Goal: Transaction & Acquisition: Purchase product/service

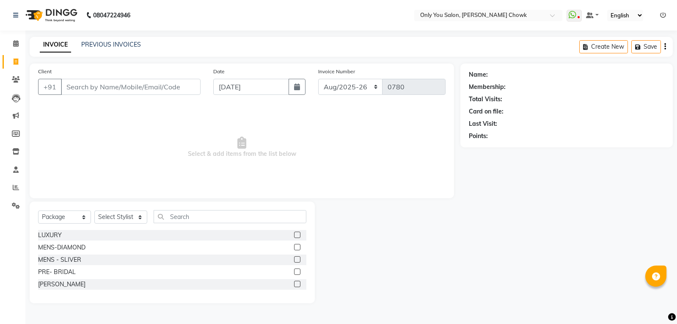
select select "8713"
select select "package"
click at [134, 47] on link "PREVIOUS INVOICES" at bounding box center [111, 45] width 60 height 8
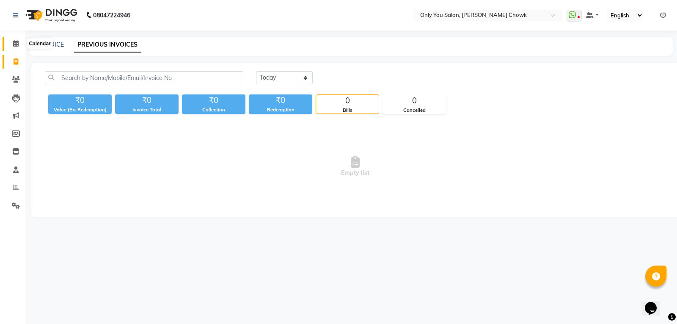
click at [15, 40] on icon at bounding box center [16, 43] width 6 height 6
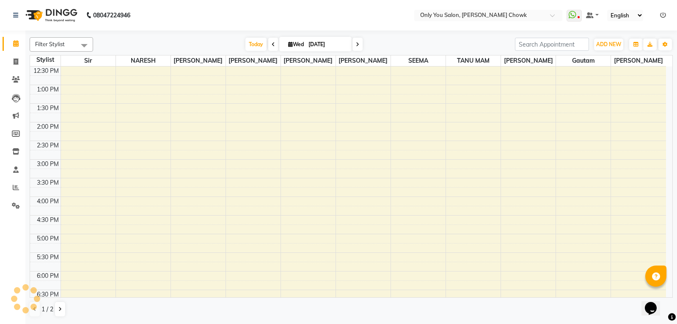
scroll to position [169, 0]
click at [72, 146] on div "8:00 AM 8:30 AM 9:00 AM 9:30 AM 10:00 AM 10:30 AM 11:00 AM 11:30 AM 12:00 PM 12…" at bounding box center [348, 157] width 636 height 521
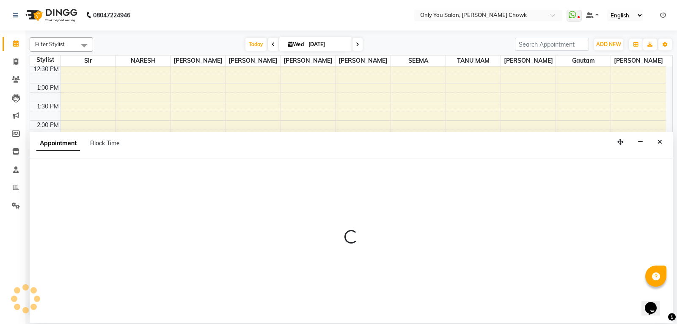
select select "21376"
select select "870"
select select "tentative"
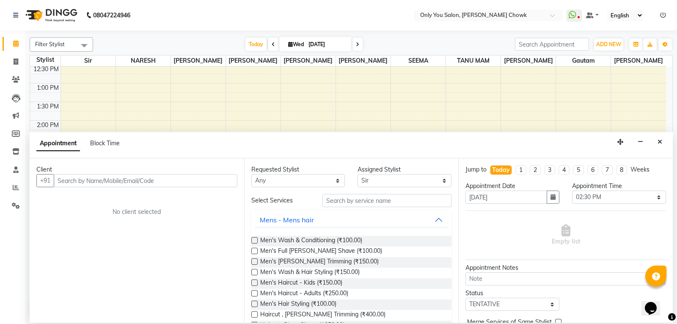
click at [298, 41] on span "Wed" at bounding box center [296, 44] width 20 height 6
select select "9"
select select "2025"
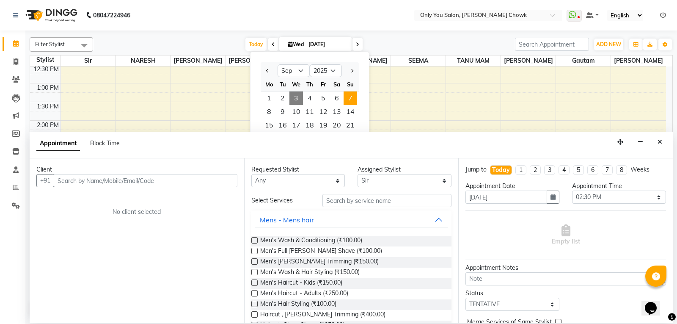
click at [344, 99] on span "7" at bounding box center [351, 98] width 14 height 14
type input "[DATE]"
select select "870"
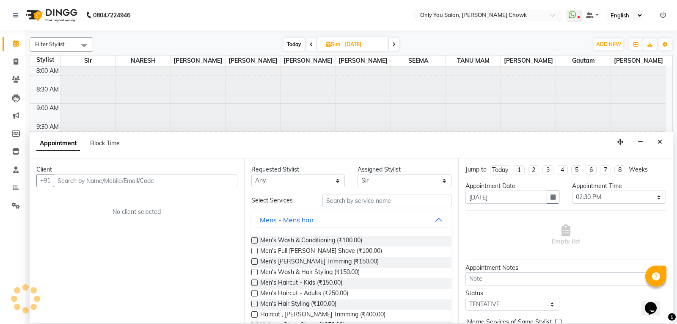
scroll to position [75, 0]
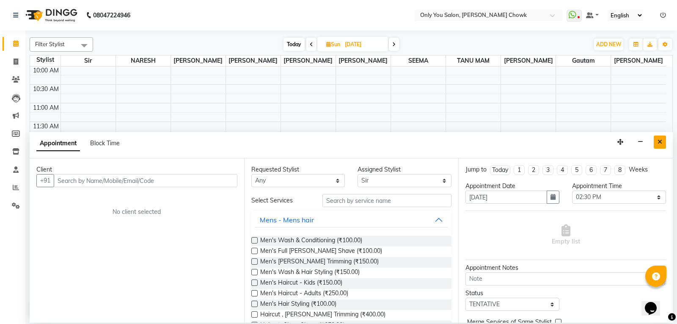
click at [656, 138] on button "Close" at bounding box center [660, 141] width 12 height 13
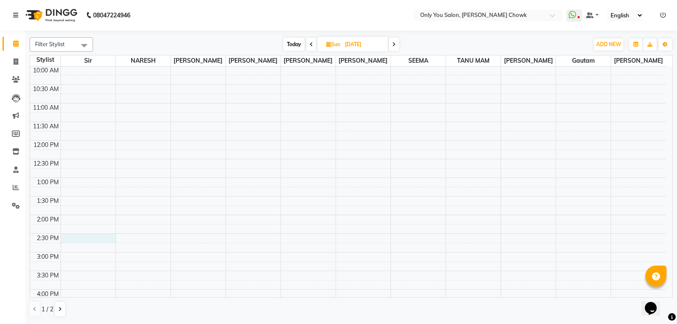
click at [84, 239] on div "8:00 AM 8:30 AM 9:00 AM 9:30 AM 10:00 AM 10:30 AM 11:00 AM 11:30 AM 12:00 PM 12…" at bounding box center [348, 252] width 636 height 521
select select "21376"
select select "870"
select select "tentative"
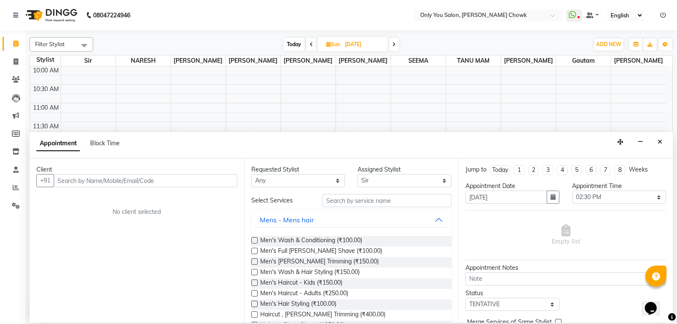
click at [157, 182] on input "text" at bounding box center [146, 180] width 184 height 13
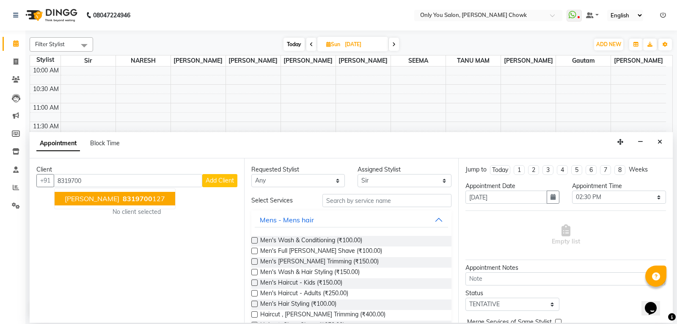
click at [123, 198] on span "8319700" at bounding box center [138, 198] width 30 height 8
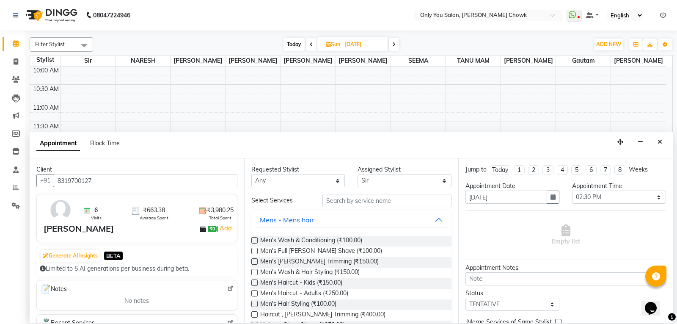
type input "8319700127"
click at [283, 186] on select "Any [PERSON_NAME] [PERSON_NAME] [PERSON_NAME] [PERSON_NAME] [PERSON_NAME] RAMA …" at bounding box center [298, 180] width 94 height 13
select select "21376"
click at [251, 174] on select "Any [PERSON_NAME] [PERSON_NAME] [PERSON_NAME] [PERSON_NAME] [PERSON_NAME] RAMA …" at bounding box center [298, 180] width 94 height 13
click at [351, 204] on input "text" at bounding box center [386, 200] width 129 height 13
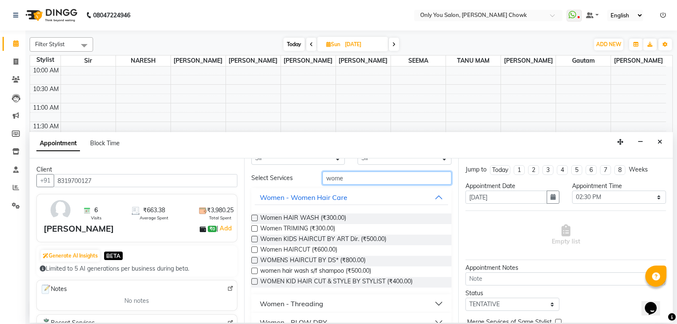
scroll to position [42, 0]
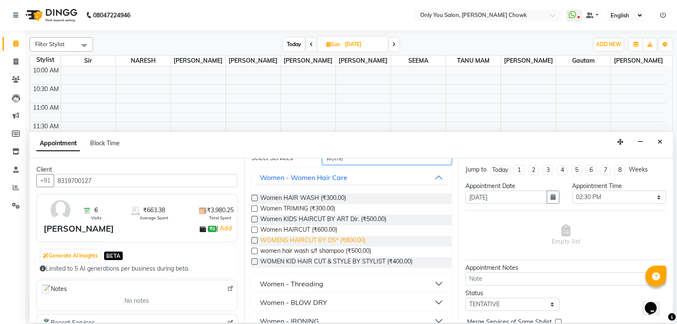
type input "wome"
click at [341, 242] on span "WOMENS HAIRCUT BY DS* (₹800.00)" at bounding box center [312, 241] width 105 height 11
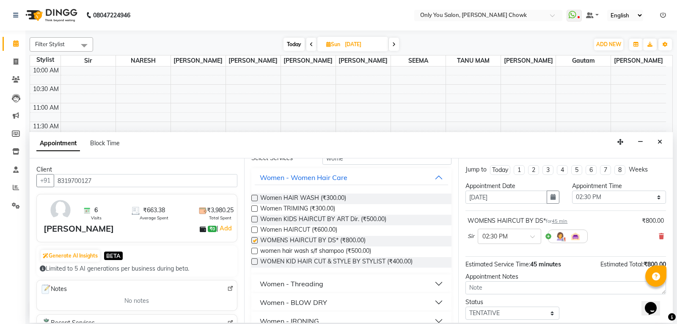
checkbox input "false"
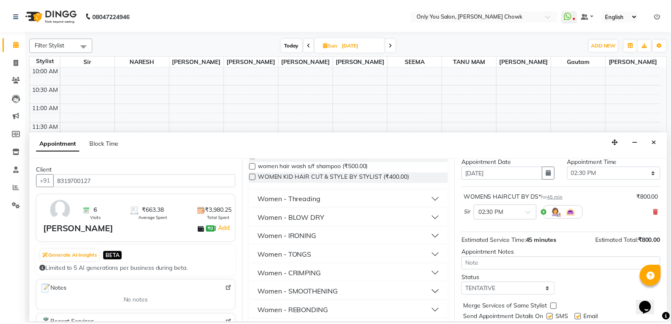
scroll to position [50, 0]
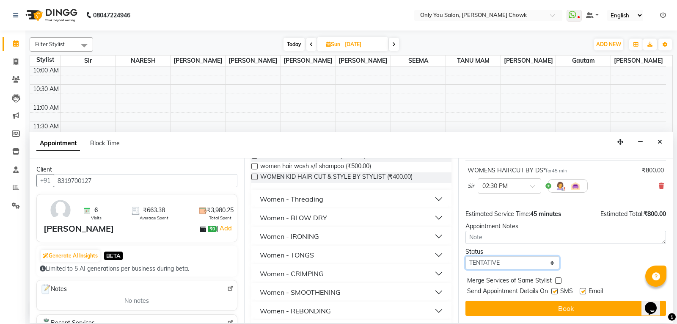
click at [542, 259] on select "Select TENTATIVE CONFIRM UPCOMING" at bounding box center [512, 262] width 94 height 13
select select "confirm booking"
click at [465, 256] on select "Select TENTATIVE CONFIRM UPCOMING" at bounding box center [512, 262] width 94 height 13
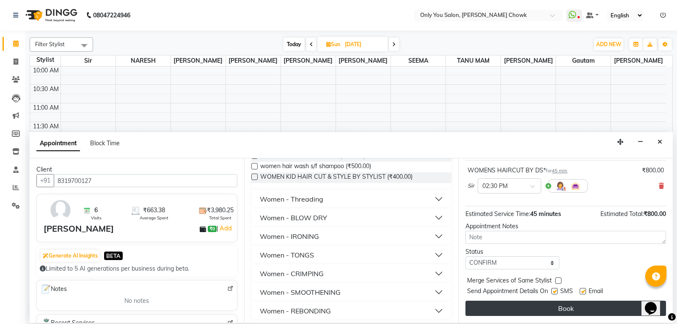
click at [513, 310] on button "Book" at bounding box center [565, 307] width 201 height 15
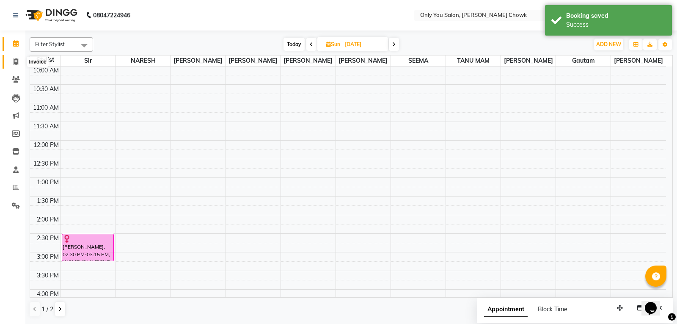
click at [18, 64] on icon at bounding box center [16, 61] width 5 height 6
select select "service"
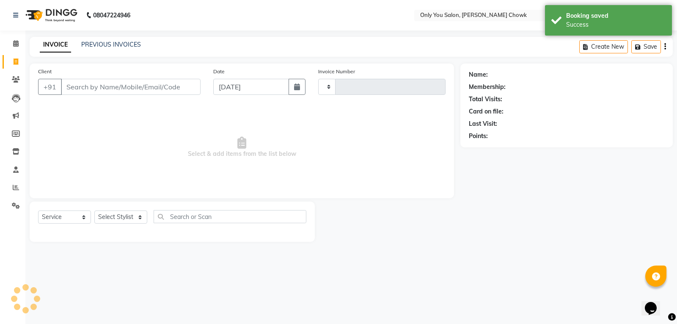
type input "0780"
select select "8713"
select select "package"
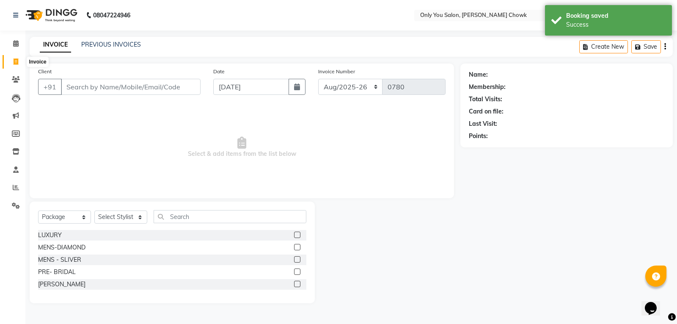
click at [16, 57] on span at bounding box center [15, 62] width 15 height 10
select select "service"
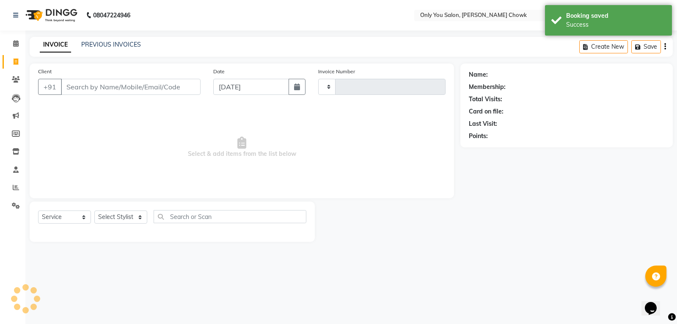
type input "0780"
select select "8713"
select select "package"
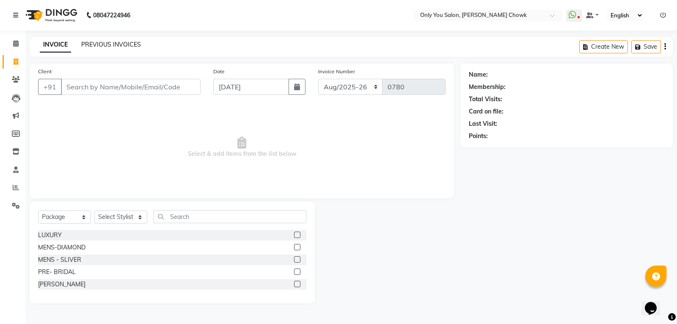
click at [99, 46] on link "PREVIOUS INVOICES" at bounding box center [111, 45] width 60 height 8
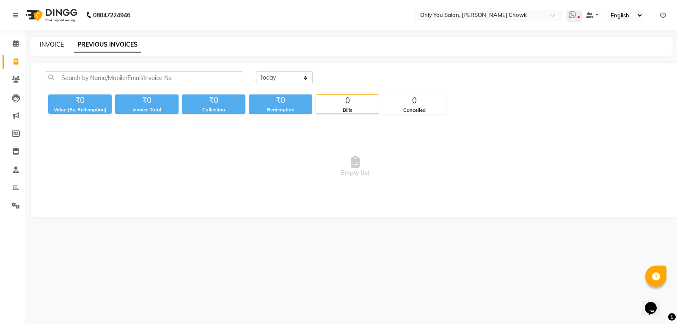
click at [55, 41] on link "INVOICE" at bounding box center [52, 45] width 24 height 8
select select "service"
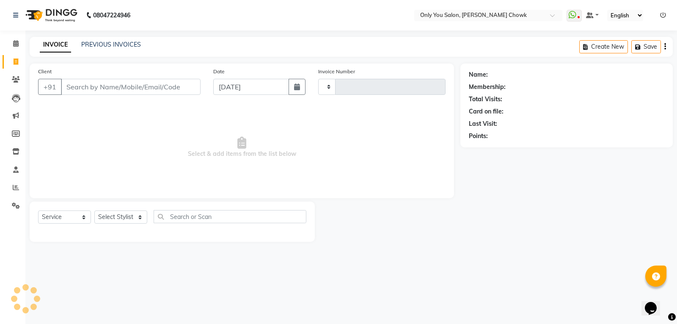
type input "0780"
select select "8713"
select select "package"
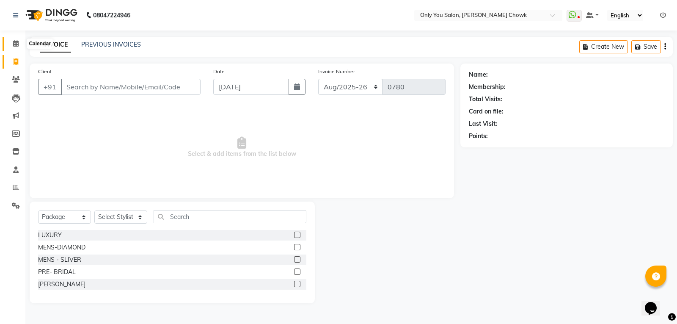
click at [15, 39] on span at bounding box center [15, 44] width 15 height 10
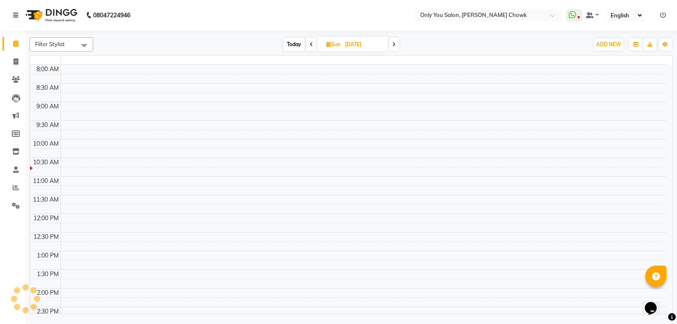
click at [16, 44] on icon at bounding box center [16, 43] width 6 height 6
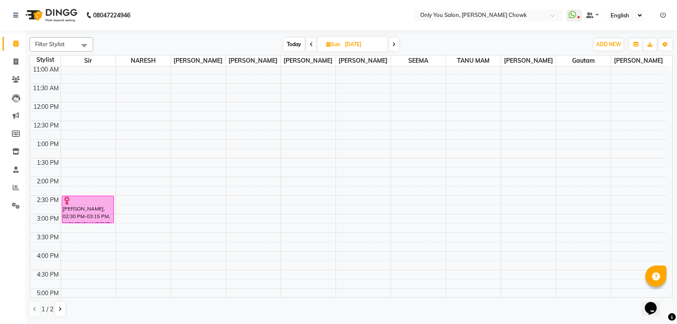
scroll to position [160, 0]
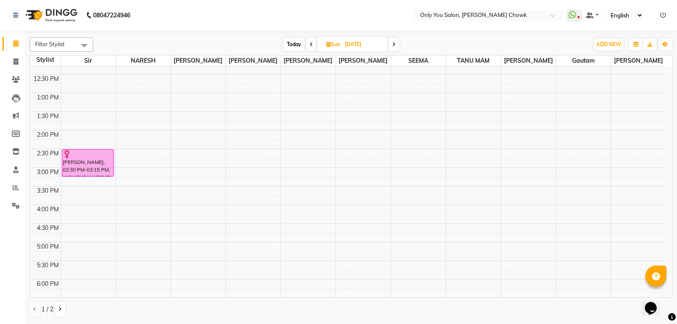
click at [299, 44] on span "Today" at bounding box center [293, 44] width 21 height 13
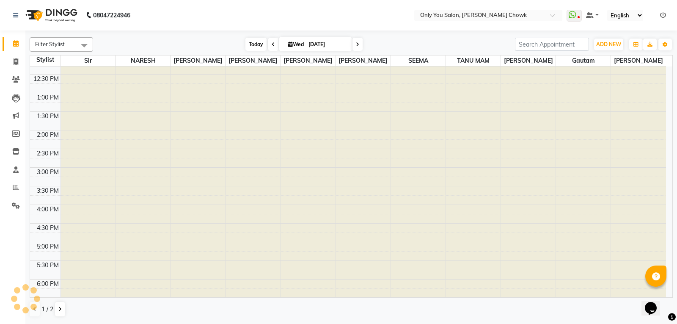
scroll to position [75, 0]
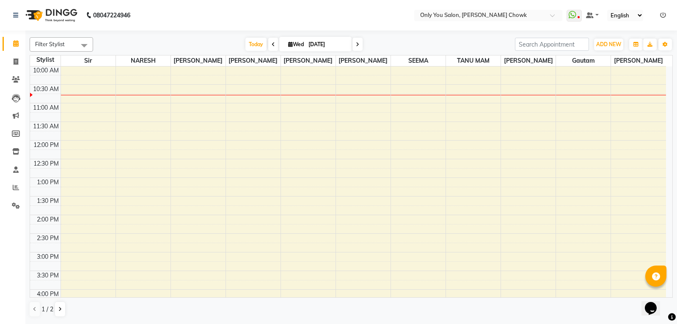
click at [272, 44] on icon at bounding box center [273, 44] width 3 height 5
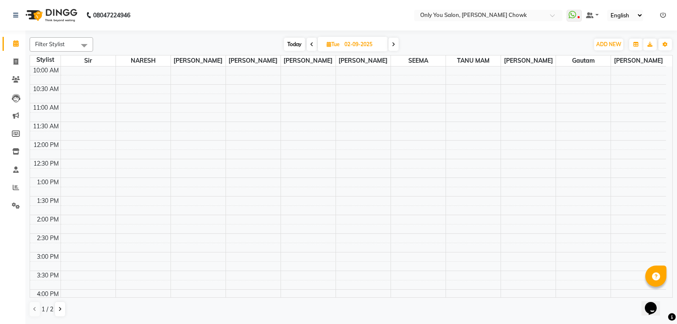
click at [312, 46] on icon at bounding box center [311, 44] width 3 height 5
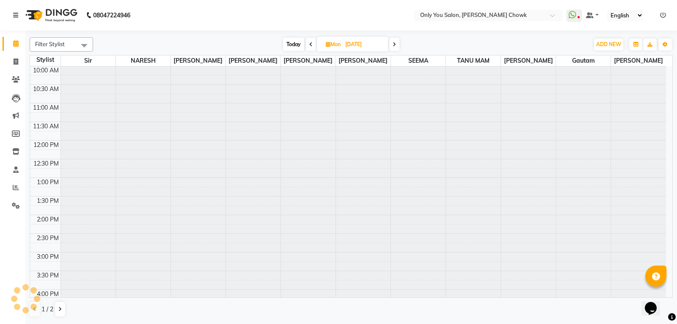
click at [312, 46] on span at bounding box center [311, 44] width 10 height 13
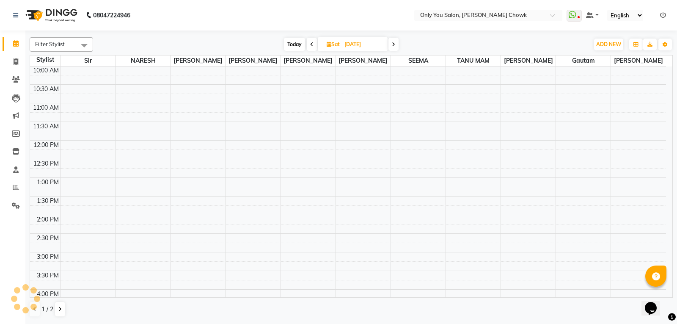
click at [312, 46] on icon at bounding box center [311, 44] width 3 height 5
click at [311, 44] on icon at bounding box center [312, 44] width 3 height 5
click at [311, 44] on icon at bounding box center [311, 44] width 3 height 5
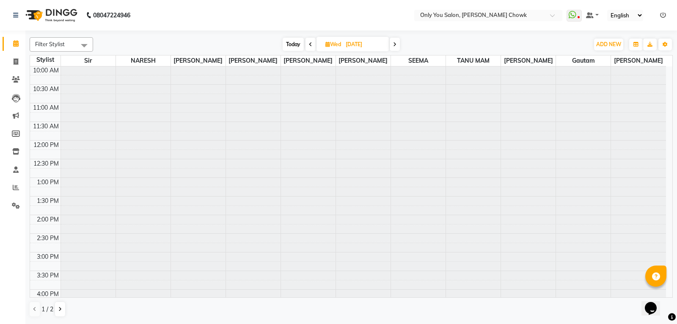
scroll to position [0, 0]
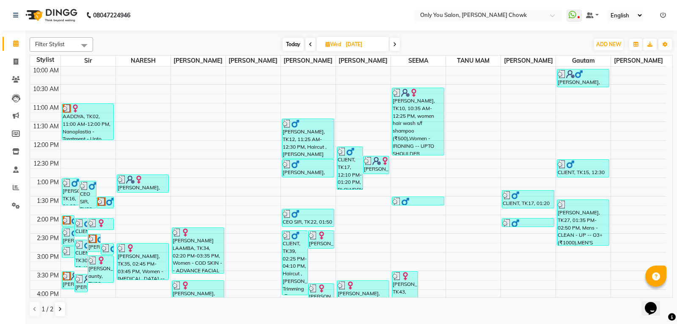
click at [395, 43] on icon at bounding box center [394, 44] width 3 height 5
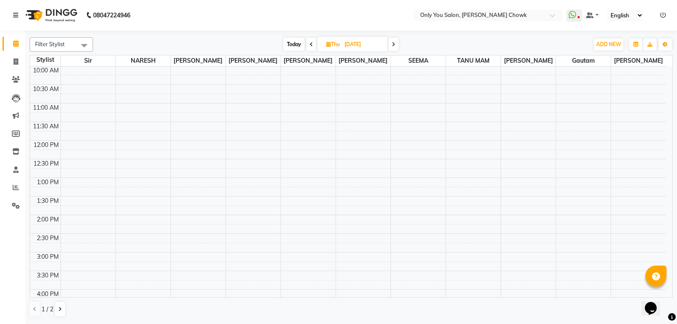
click at [395, 43] on icon at bounding box center [393, 44] width 3 height 5
click at [395, 43] on span at bounding box center [393, 44] width 10 height 13
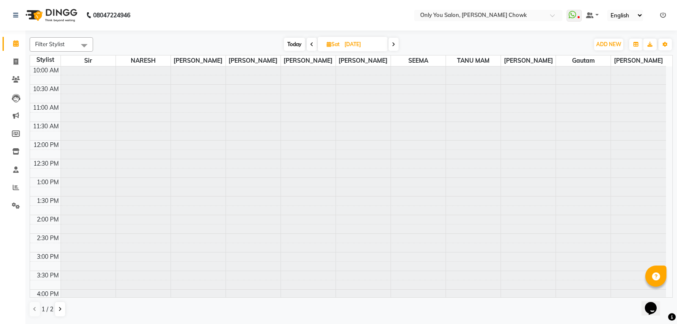
click at [395, 43] on icon at bounding box center [393, 44] width 3 height 5
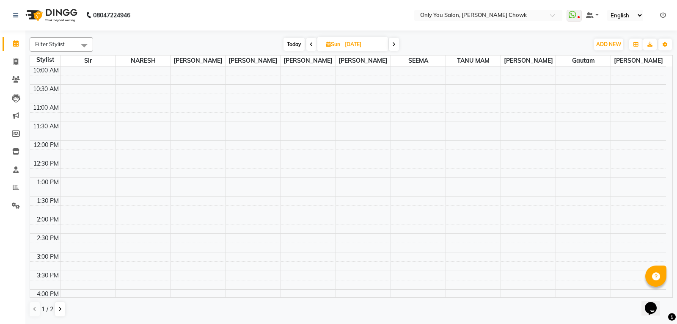
scroll to position [75, 0]
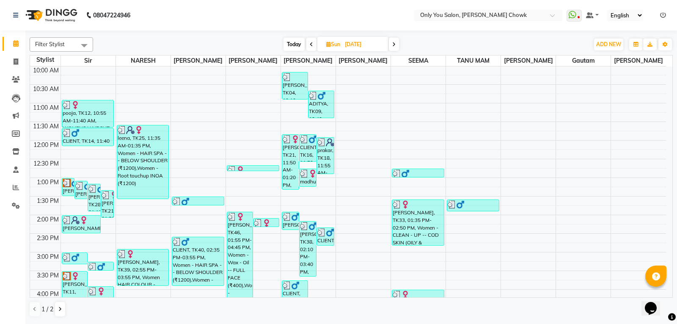
click at [395, 43] on icon at bounding box center [393, 44] width 3 height 5
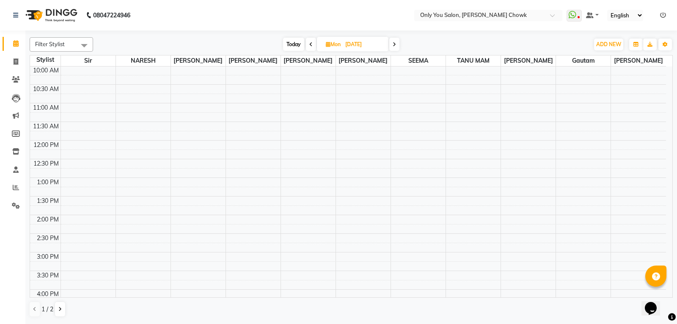
click at [395, 43] on icon at bounding box center [394, 44] width 3 height 5
click at [395, 43] on icon at bounding box center [393, 44] width 3 height 5
type input "[DATE]"
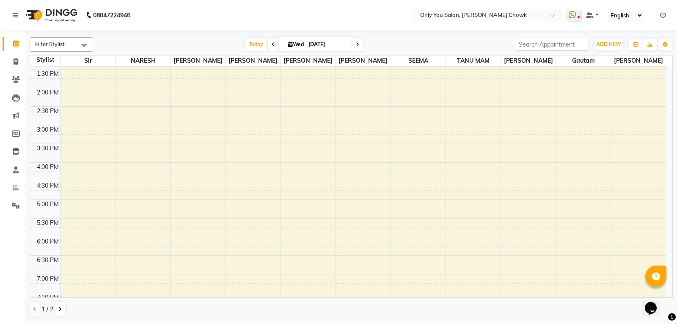
scroll to position [244, 0]
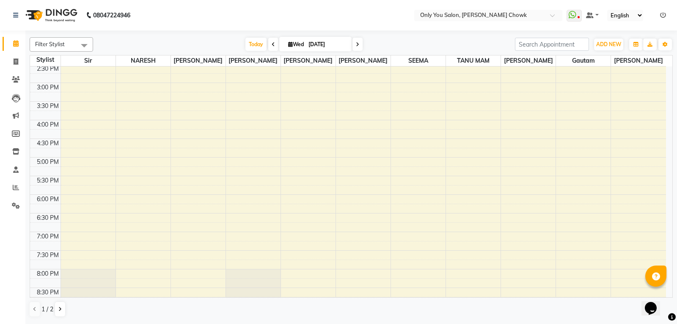
click at [80, 180] on div "8:00 AM 8:30 AM 9:00 AM 9:30 AM 10:00 AM 10:30 AM 11:00 AM 11:30 AM 12:00 PM 12…" at bounding box center [348, 82] width 636 height 521
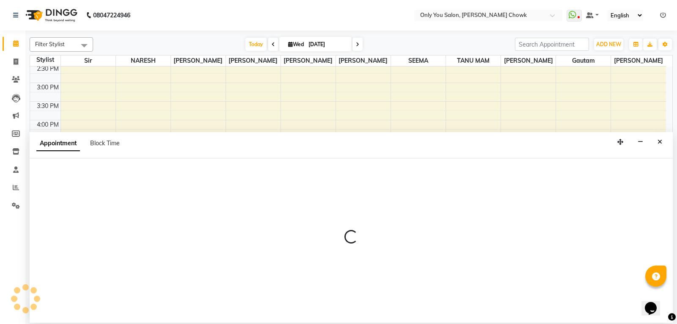
select select "21376"
select select "tentative"
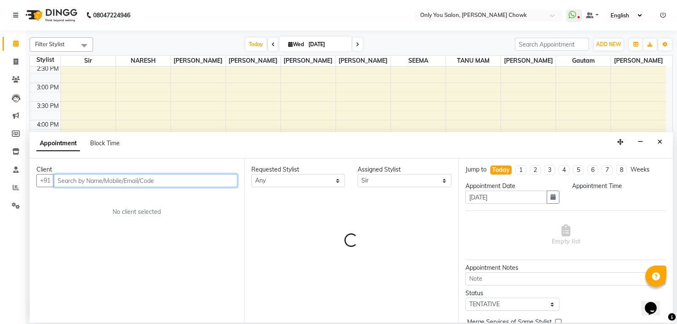
select select "1050"
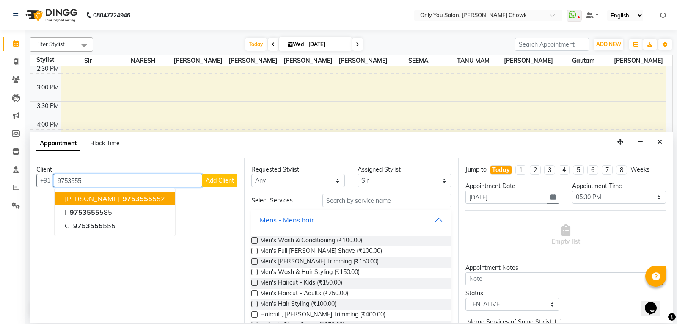
click at [97, 201] on span "[PERSON_NAME]" at bounding box center [92, 198] width 55 height 8
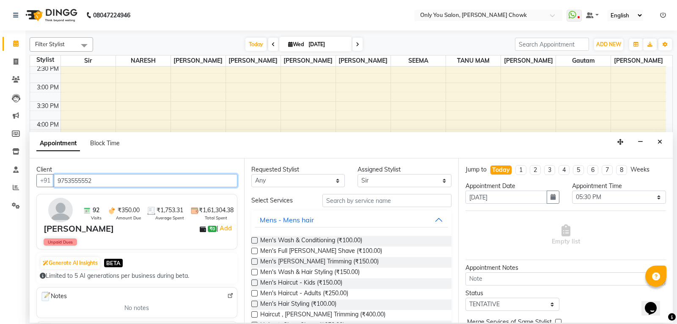
type input "9753555552"
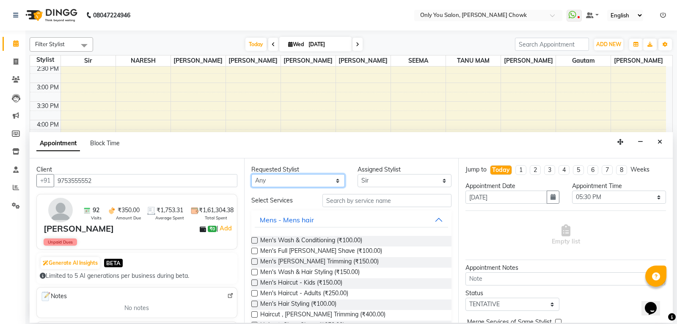
click at [276, 179] on select "Any [PERSON_NAME] [PERSON_NAME] [PERSON_NAME] [PERSON_NAME] [PERSON_NAME] RAMA …" at bounding box center [298, 180] width 94 height 13
select select "21376"
click at [251, 174] on select "Any [PERSON_NAME] [PERSON_NAME] [PERSON_NAME] [PERSON_NAME] [PERSON_NAME] RAMA …" at bounding box center [298, 180] width 94 height 13
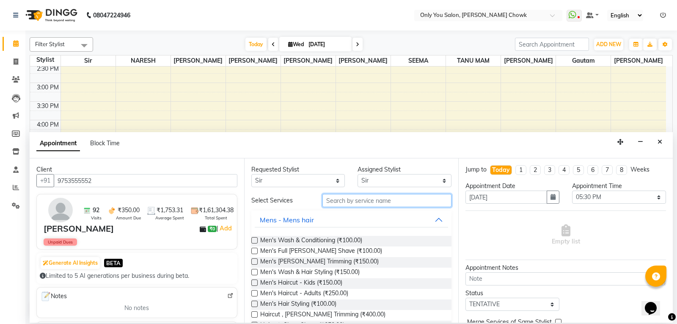
click at [423, 204] on input "text" at bounding box center [386, 200] width 129 height 13
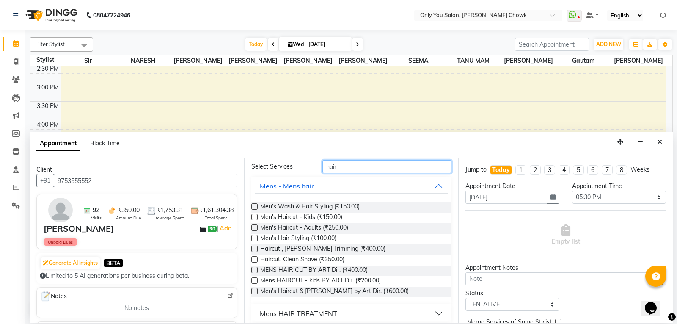
scroll to position [127, 0]
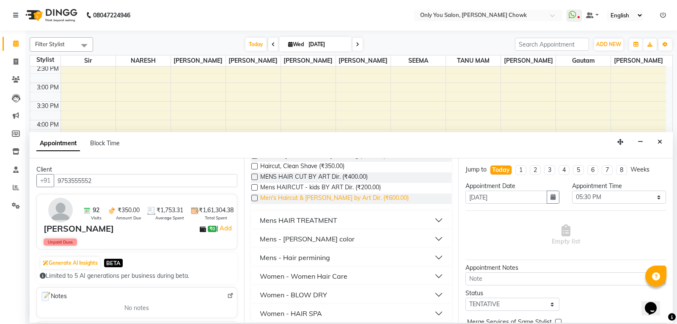
type input "hair"
click at [350, 197] on span "Men's Haircut & [PERSON_NAME] by Art Dir. (₹600.00)" at bounding box center [334, 198] width 149 height 11
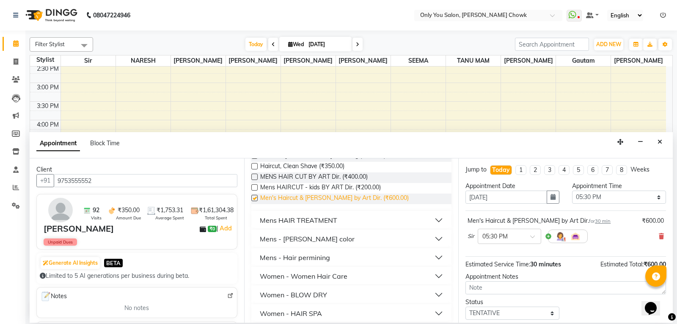
checkbox input "false"
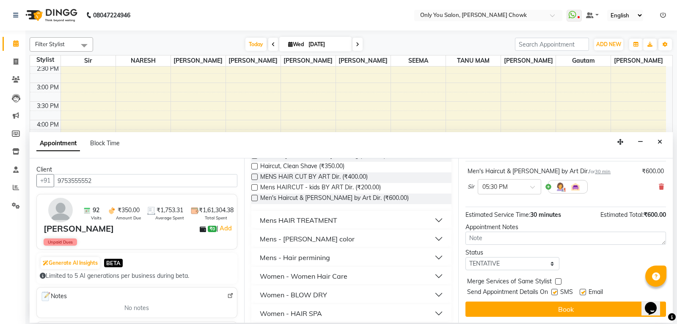
scroll to position [50, 0]
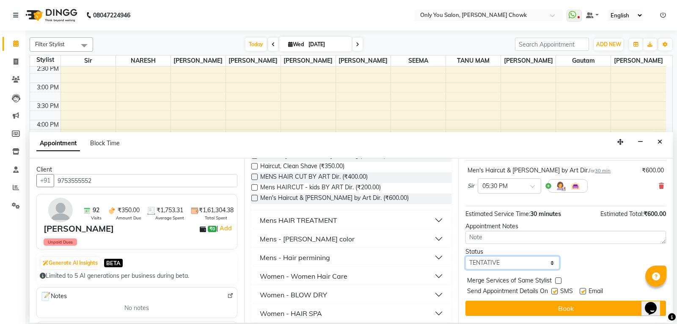
click at [543, 264] on select "Select TENTATIVE CONFIRM CHECK-IN UPCOMING" at bounding box center [512, 262] width 94 height 13
select select "confirm booking"
click at [465, 256] on select "Select TENTATIVE CONFIRM CHECK-IN UPCOMING" at bounding box center [512, 262] width 94 height 13
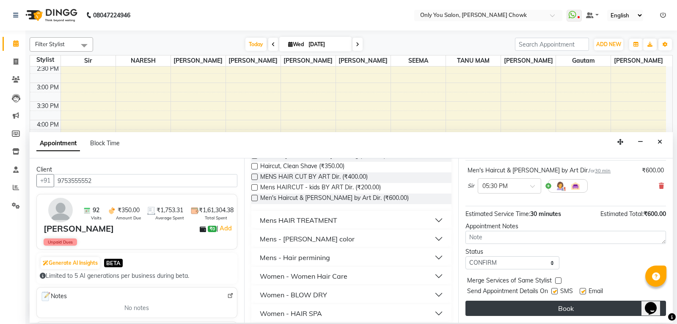
click at [535, 314] on button "Book" at bounding box center [565, 307] width 201 height 15
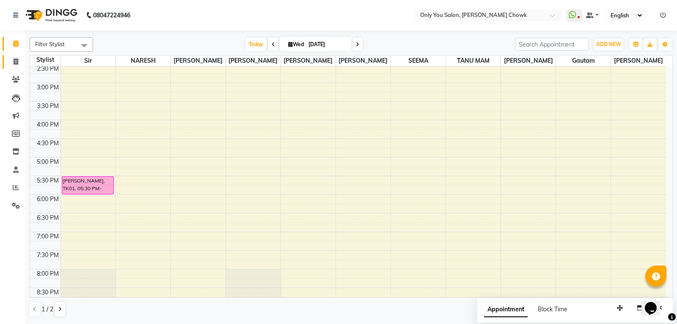
click at [15, 56] on link "Invoice" at bounding box center [13, 62] width 20 height 14
select select "8713"
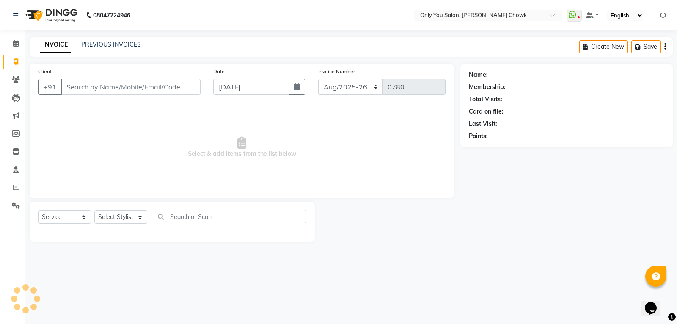
select select "package"
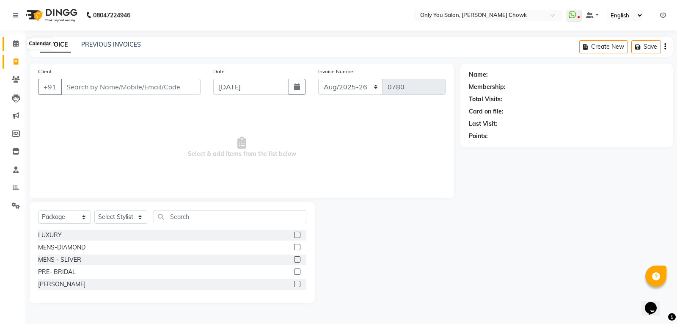
click at [15, 43] on icon at bounding box center [16, 43] width 6 height 6
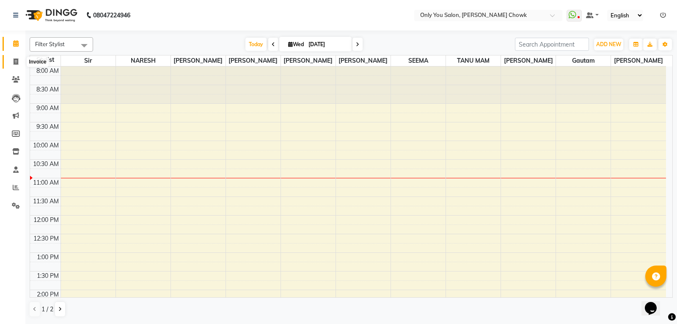
click at [19, 63] on span at bounding box center [15, 62] width 15 height 10
select select "service"
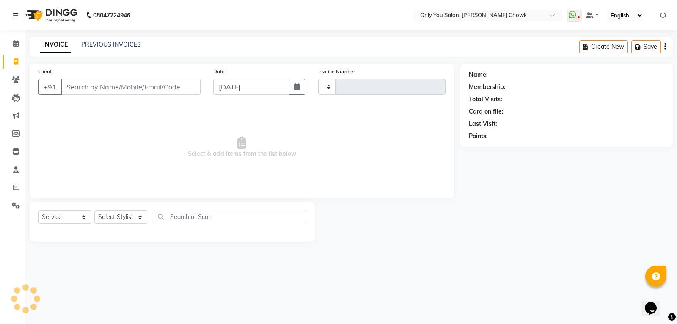
type input "0780"
select select "8713"
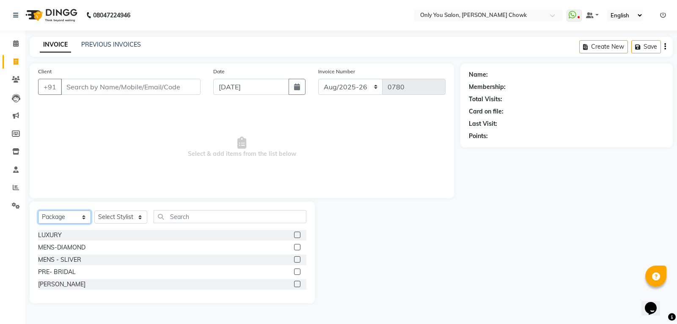
click at [77, 217] on select "Select Service Product Membership Package Voucher Prepaid Gift Card" at bounding box center [64, 216] width 53 height 13
select select "service"
click at [38, 210] on select "Select Service Product Membership Package Voucher Prepaid Gift Card" at bounding box center [64, 216] width 53 height 13
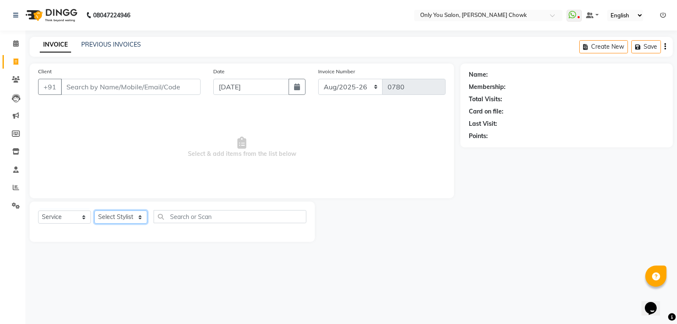
click at [127, 219] on select "Select Stylist [PERSON_NAME] [PERSON_NAME] [PERSON_NAME] MAMTA [PERSON_NAME] [P…" at bounding box center [120, 216] width 53 height 13
select select "90002"
click at [94, 210] on select "Select Stylist [PERSON_NAME] [PERSON_NAME] [PERSON_NAME] MAMTA [PERSON_NAME] [P…" at bounding box center [120, 216] width 53 height 13
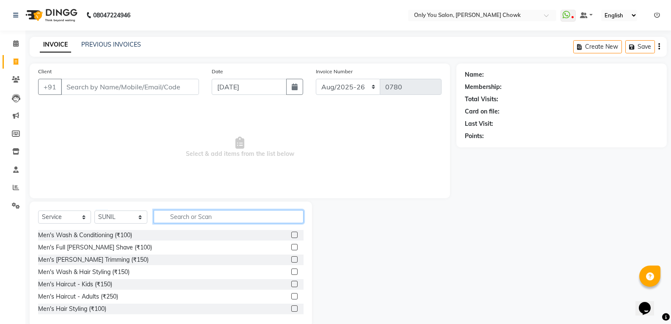
click at [237, 212] on input "text" at bounding box center [229, 216] width 150 height 13
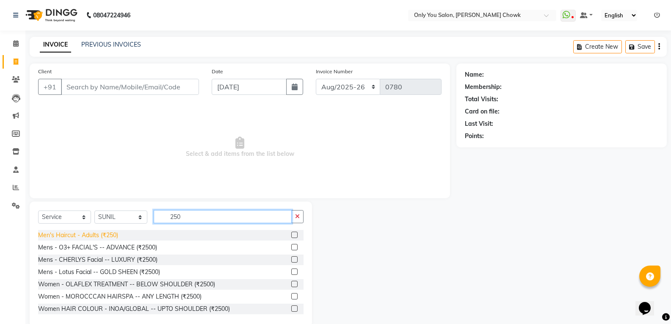
type input "250"
click at [97, 234] on div "Men's Haircut - Adults (₹250)" at bounding box center [78, 235] width 80 height 9
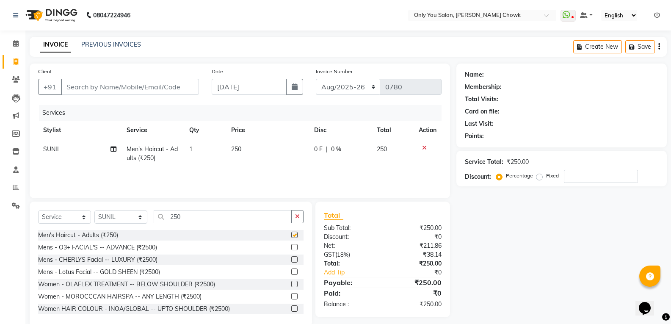
checkbox input "false"
drag, startPoint x: 230, startPoint y: 141, endPoint x: 242, endPoint y: 144, distance: 12.1
click at [230, 141] on table "Stylist Service Qty Price Disc Total Action SUNIL Men's Haircut - Adults (₹250)…" at bounding box center [239, 144] width 403 height 47
click at [251, 146] on td "250" at bounding box center [267, 154] width 83 height 28
select select "90002"
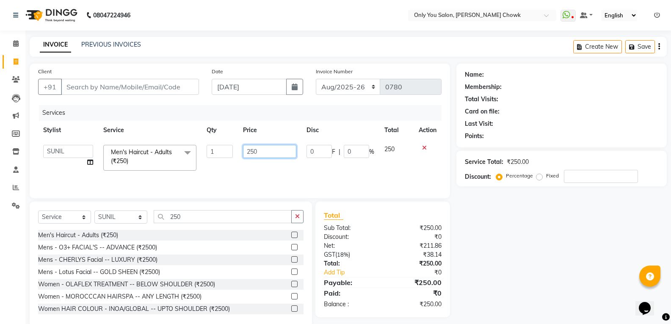
click at [273, 150] on input "250" at bounding box center [269, 151] width 53 height 13
type input "200"
click at [550, 262] on div "Name: Membership: Total Visits: Card on file: Last Visit: Points: Service Total…" at bounding box center [564, 194] width 217 height 263
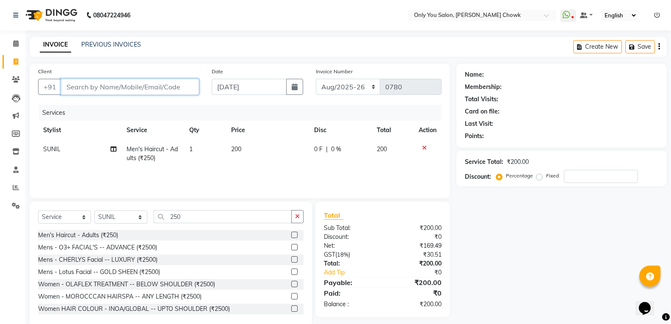
click at [124, 83] on input "Client" at bounding box center [130, 87] width 138 height 16
type input "8"
type input "0"
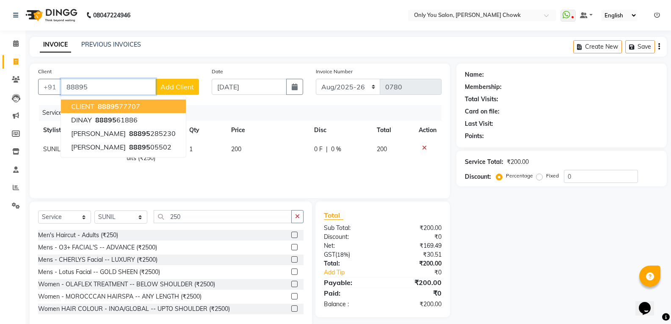
click at [124, 101] on button "CLIENT 88895 77707" at bounding box center [123, 106] width 125 height 14
type input "8889577707"
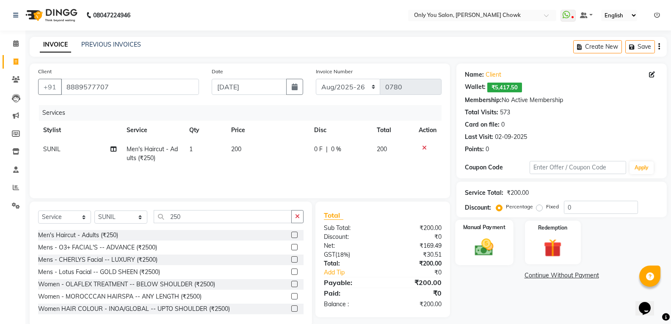
click at [493, 247] on img at bounding box center [484, 247] width 30 height 22
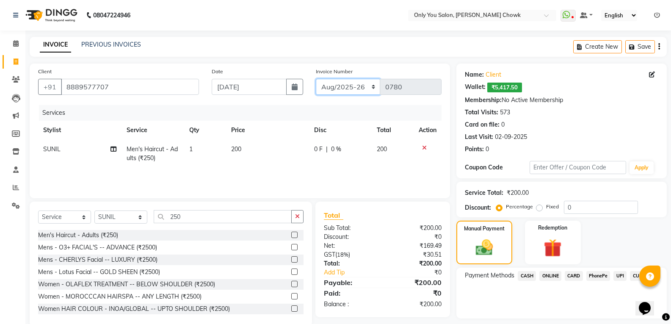
drag, startPoint x: 369, startPoint y: 81, endPoint x: 361, endPoint y: 88, distance: 10.8
click at [369, 81] on select "[DATE]-[DATE]-26 TRD/2025" at bounding box center [348, 87] width 65 height 16
select select "8714"
click at [316, 79] on select "[DATE]-[DATE]-26 TRD/2025" at bounding box center [348, 87] width 65 height 16
type input "0687"
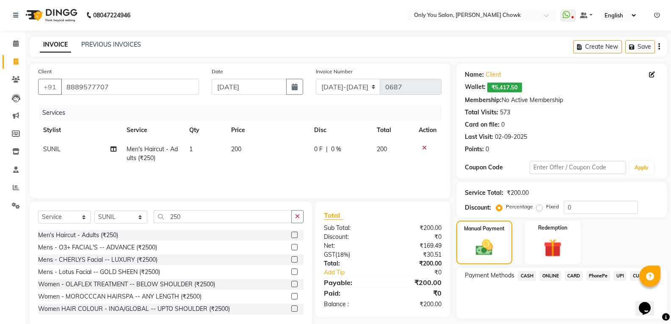
click at [531, 275] on span "CASH" at bounding box center [526, 276] width 18 height 10
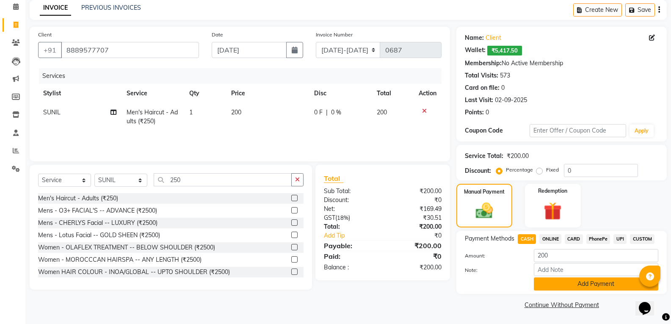
click at [588, 287] on button "Add Payment" at bounding box center [596, 283] width 124 height 13
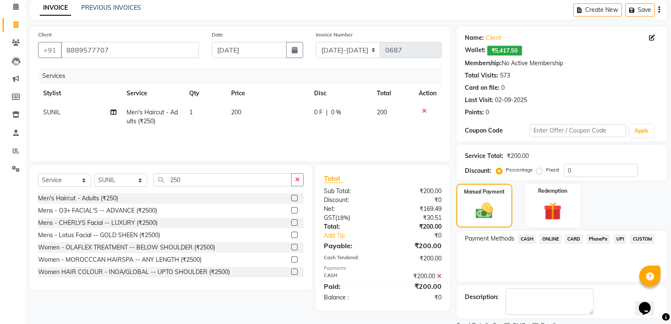
scroll to position [72, 0]
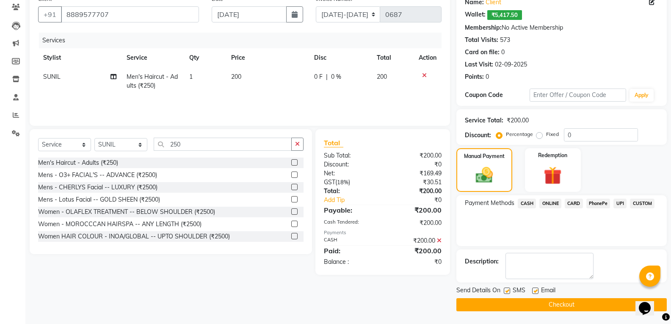
click at [589, 305] on button "Checkout" at bounding box center [561, 304] width 210 height 13
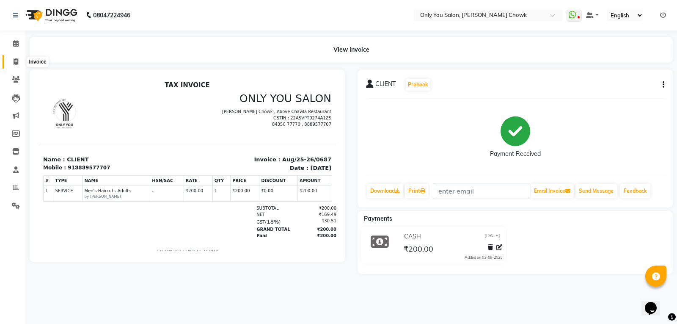
drag, startPoint x: 15, startPoint y: 62, endPoint x: 10, endPoint y: 67, distance: 7.2
click at [15, 62] on icon at bounding box center [16, 61] width 5 height 6
select select "service"
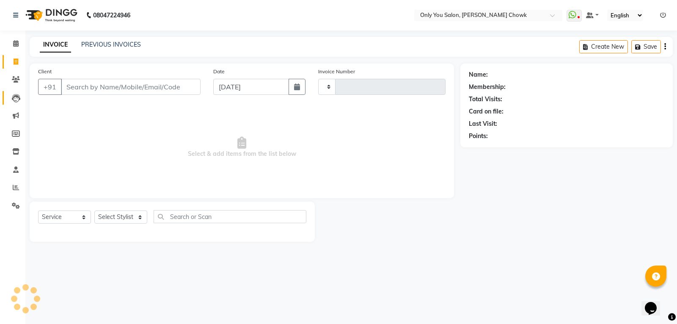
type input "0780"
select select "8713"
click at [104, 90] on input "Client" at bounding box center [131, 87] width 140 height 16
select select "package"
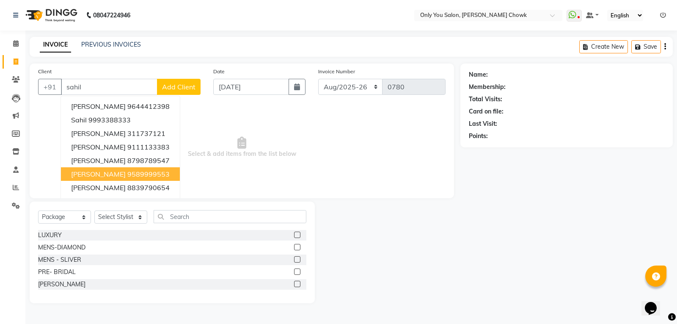
drag, startPoint x: 120, startPoint y: 171, endPoint x: 118, endPoint y: 178, distance: 7.4
click at [119, 176] on span "[PERSON_NAME]" at bounding box center [98, 174] width 55 height 8
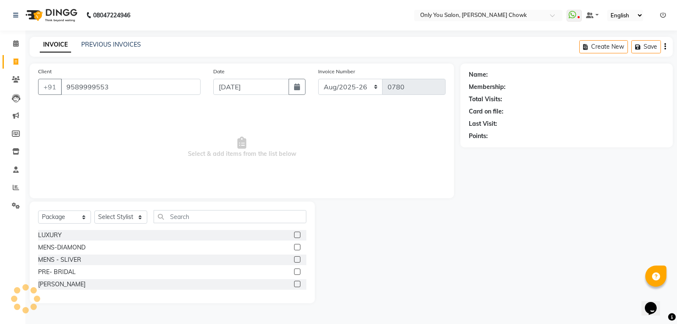
type input "9589999553"
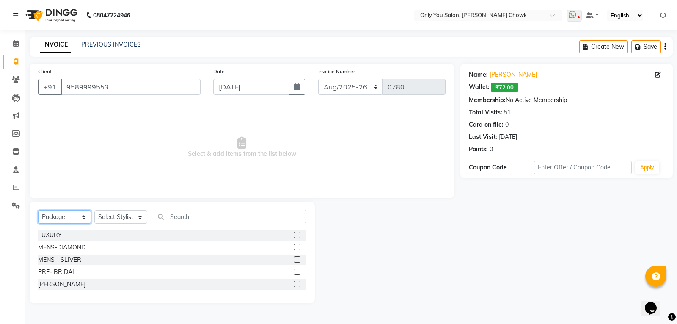
click at [64, 219] on select "Select Service Product Membership Package Voucher Prepaid Gift Card" at bounding box center [64, 216] width 53 height 13
select select "service"
click at [38, 210] on select "Select Service Product Membership Package Voucher Prepaid Gift Card" at bounding box center [64, 216] width 53 height 13
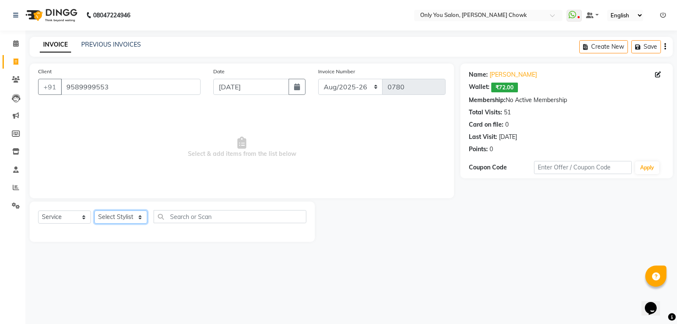
click at [107, 217] on select "Select Stylist [PERSON_NAME] [PERSON_NAME] [PERSON_NAME] MAMTA [PERSON_NAME] [P…" at bounding box center [120, 216] width 53 height 13
select select "88527"
click at [94, 210] on select "Select Stylist [PERSON_NAME] [PERSON_NAME] [PERSON_NAME] MAMTA [PERSON_NAME] [P…" at bounding box center [120, 216] width 53 height 13
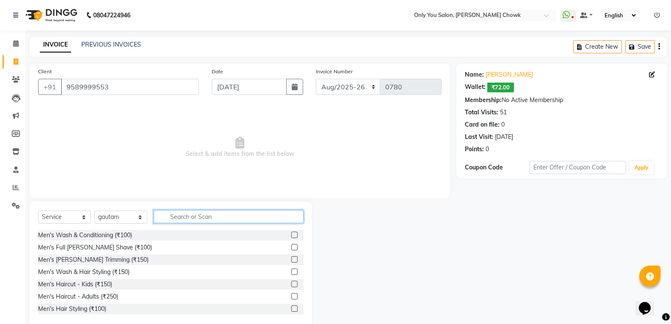
click at [188, 217] on input "text" at bounding box center [229, 216] width 150 height 13
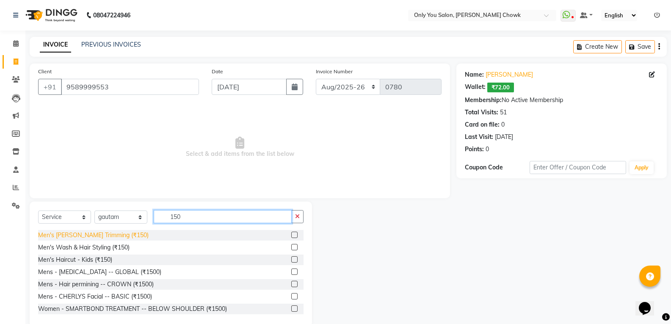
type input "150"
click at [68, 234] on div "Men's [PERSON_NAME] Trimming (₹150)" at bounding box center [93, 235] width 110 height 9
checkbox input "false"
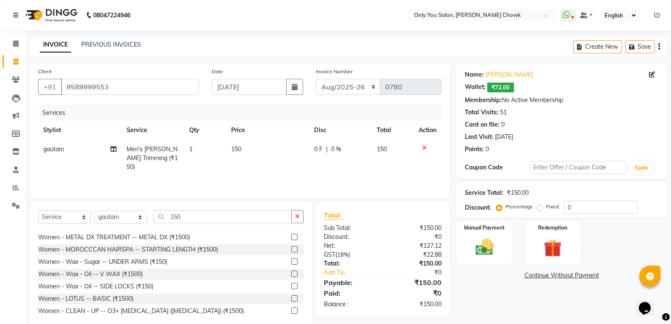
scroll to position [85, 0]
click at [481, 257] on img at bounding box center [484, 247] width 30 height 22
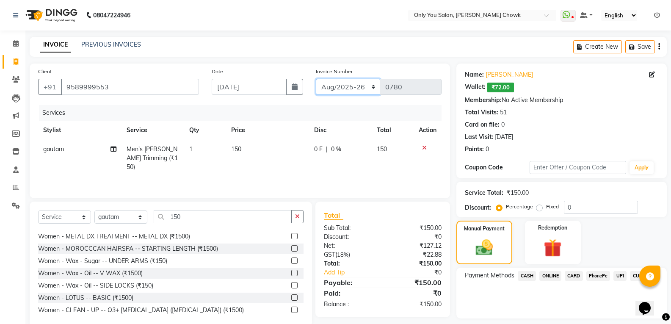
click at [363, 84] on select "[DATE]-[DATE]-26 TRD/2025" at bounding box center [348, 87] width 65 height 16
select select "8714"
click at [316, 79] on select "[DATE]-[DATE]-26 TRD/2025" at bounding box center [348, 87] width 65 height 16
type input "0688"
click at [525, 274] on span "CASH" at bounding box center [526, 276] width 18 height 10
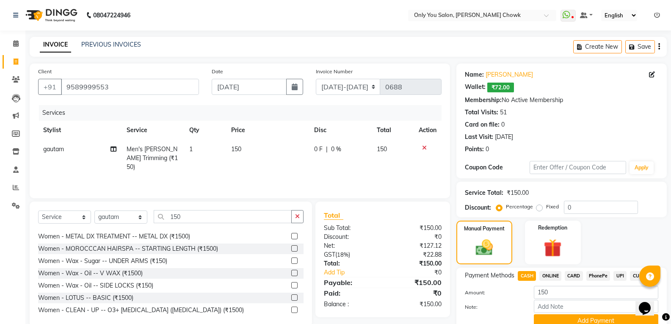
scroll to position [37, 0]
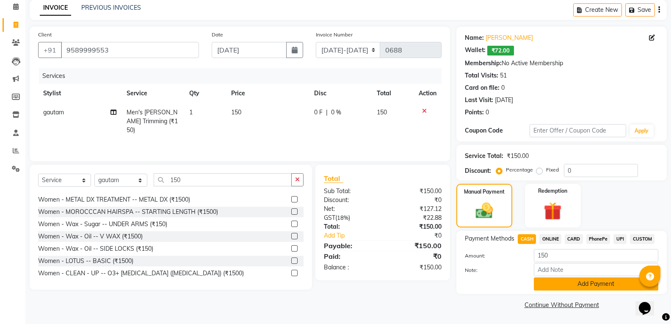
click at [564, 280] on button "Add Payment" at bounding box center [596, 283] width 124 height 13
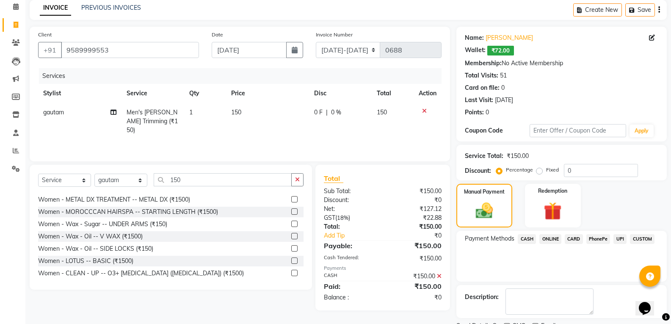
scroll to position [72, 0]
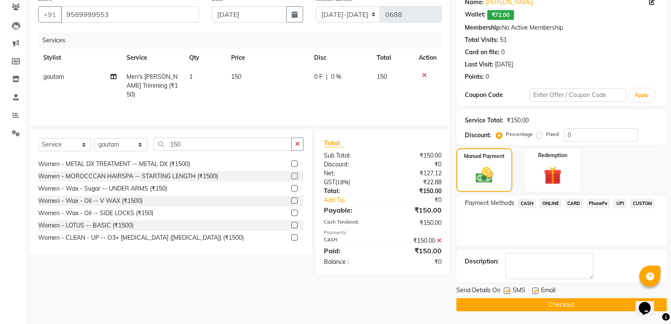
click at [565, 305] on button "Checkout" at bounding box center [561, 304] width 210 height 13
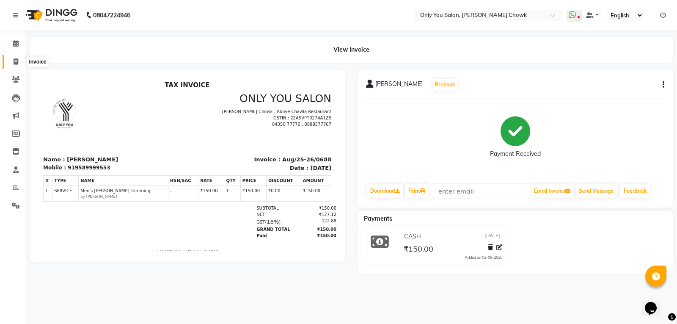
click at [17, 63] on icon at bounding box center [16, 61] width 5 height 6
select select "service"
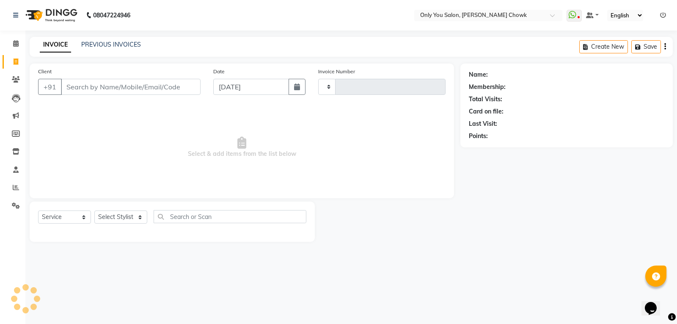
type input "0780"
select select "8713"
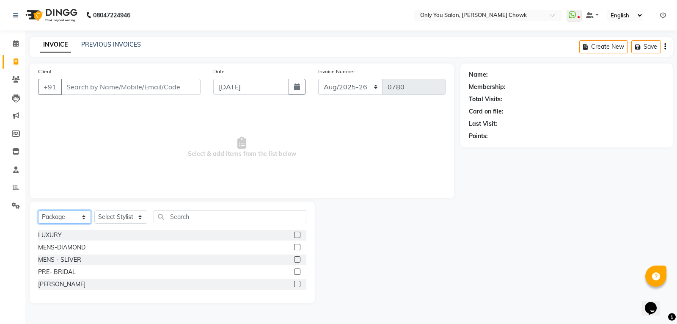
click at [64, 217] on select "Select Service Product Membership Package Voucher Prepaid Gift Card" at bounding box center [64, 216] width 53 height 13
select select "service"
click at [38, 210] on select "Select Service Product Membership Package Voucher Prepaid Gift Card" at bounding box center [64, 216] width 53 height 13
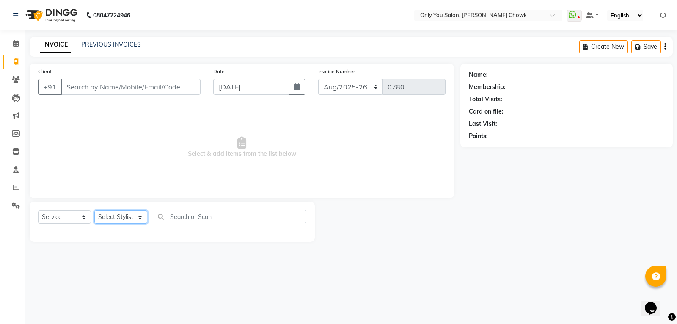
click at [105, 221] on select "Select Stylist [PERSON_NAME] [PERSON_NAME] [PERSON_NAME] MAMTA [PERSON_NAME] [P…" at bounding box center [120, 216] width 53 height 13
select select "54278"
click at [94, 210] on select "Select Stylist [PERSON_NAME] [PERSON_NAME] [PERSON_NAME] MAMTA [PERSON_NAME] [P…" at bounding box center [120, 216] width 53 height 13
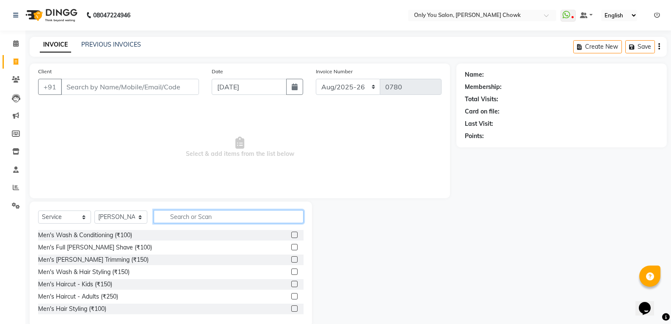
click at [181, 211] on input "text" at bounding box center [229, 216] width 150 height 13
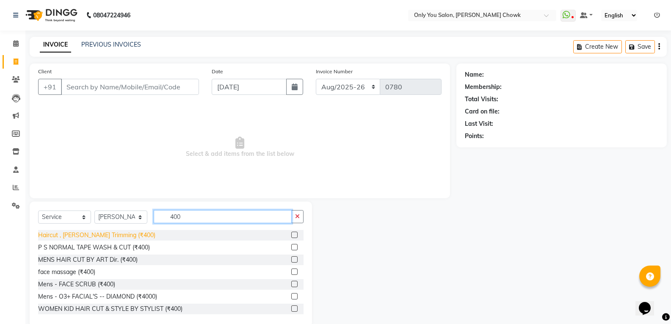
type input "400"
click at [65, 233] on div "Haircut , [PERSON_NAME] Trimming (₹400)" at bounding box center [96, 235] width 117 height 9
checkbox input "false"
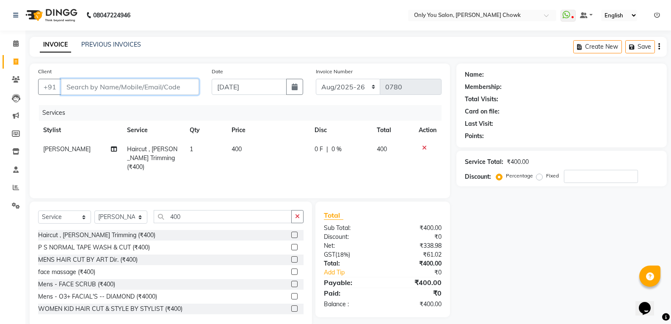
click at [107, 88] on input "Client" at bounding box center [130, 87] width 138 height 16
type input "8"
type input "0"
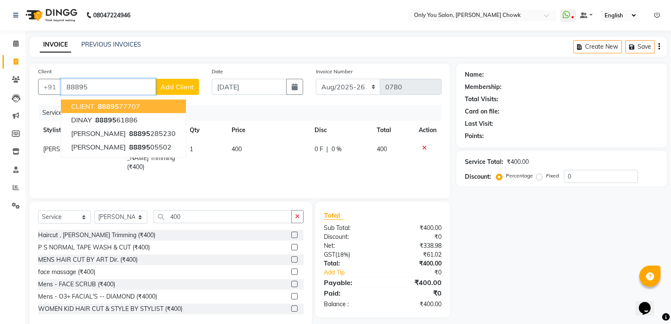
click at [94, 107] on span "CLIENT" at bounding box center [82, 106] width 23 height 8
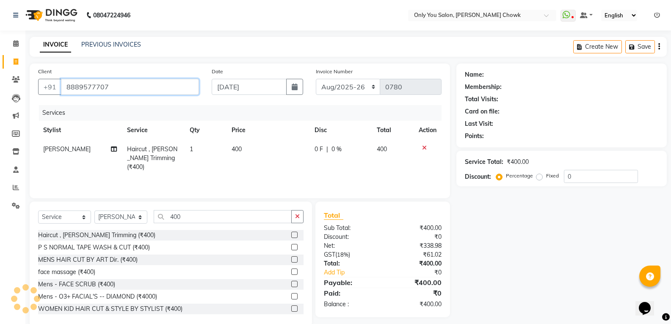
type input "8889577707"
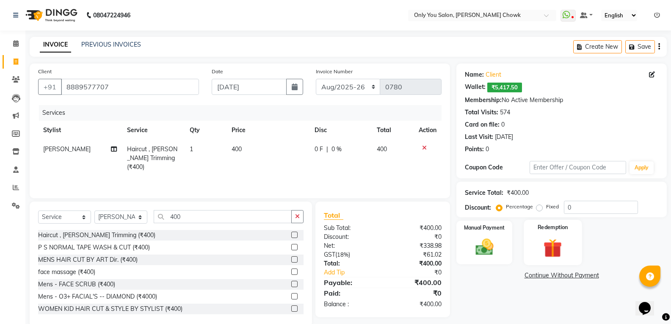
scroll to position [15, 0]
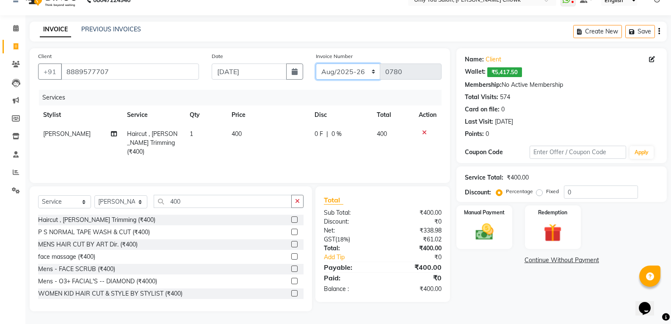
click at [355, 68] on select "[DATE]-[DATE]-26 TRD/2025" at bounding box center [348, 71] width 65 height 16
select select "8714"
click at [316, 63] on select "[DATE]-[DATE]-26 TRD/2025" at bounding box center [348, 71] width 65 height 16
type input "0689"
click at [480, 238] on img at bounding box center [484, 232] width 30 height 22
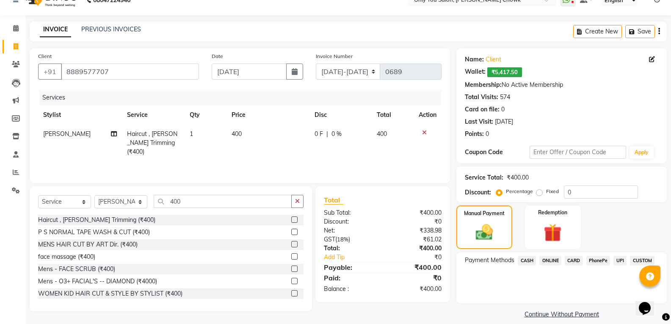
click at [527, 259] on span "CASH" at bounding box center [526, 261] width 18 height 10
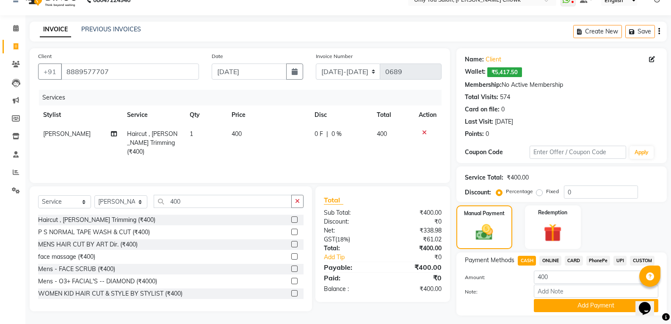
scroll to position [37, 0]
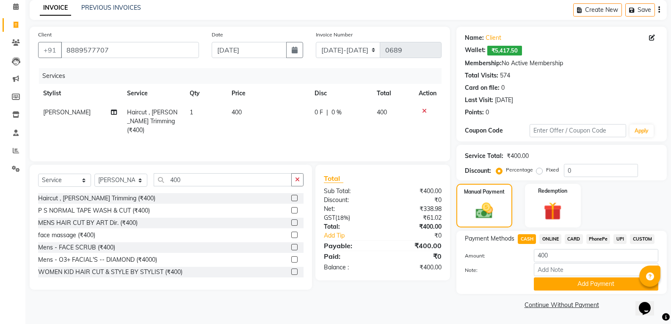
click at [570, 284] on button "Add Payment" at bounding box center [596, 283] width 124 height 13
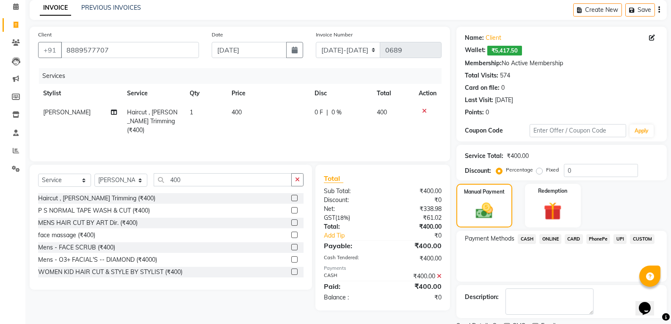
scroll to position [72, 0]
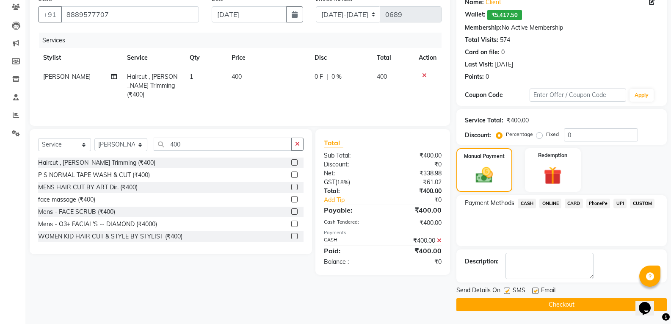
click at [563, 300] on button "Checkout" at bounding box center [561, 304] width 210 height 13
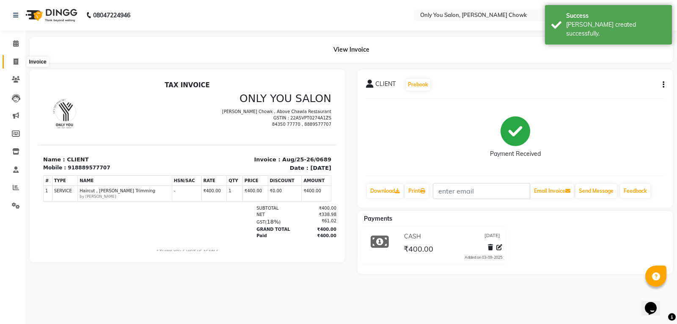
click at [15, 64] on icon at bounding box center [16, 61] width 5 height 6
select select "8713"
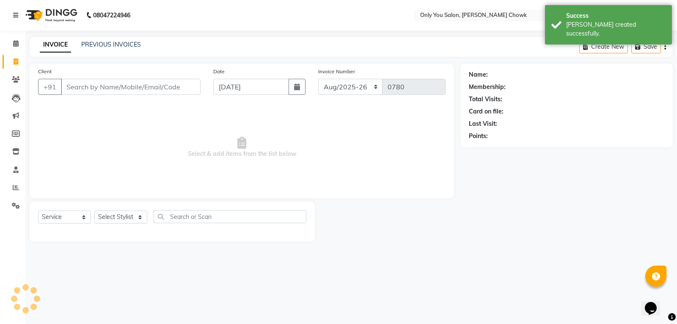
select select "package"
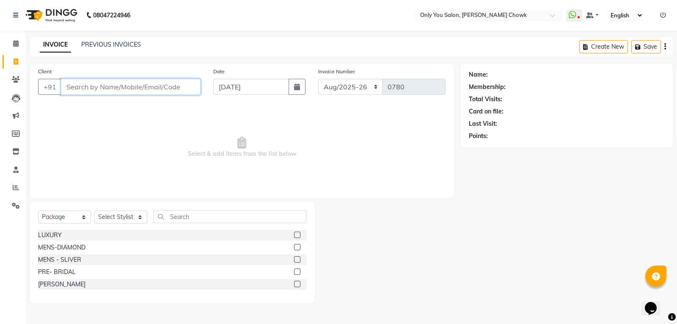
click at [80, 85] on input "Client" at bounding box center [131, 87] width 140 height 16
type input "7803955505"
click at [193, 83] on span "Add Client" at bounding box center [178, 87] width 33 height 8
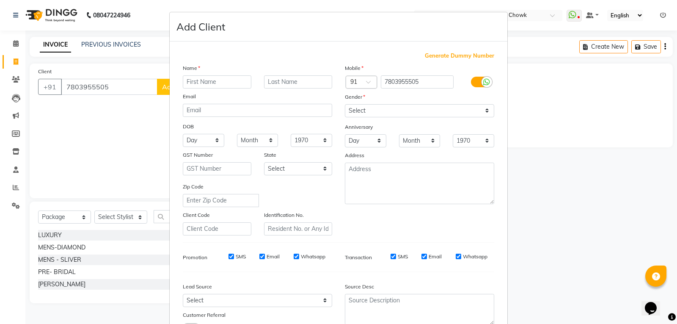
click at [201, 80] on input "text" at bounding box center [217, 81] width 69 height 13
type input "jipsa"
click at [439, 112] on select "Select [DEMOGRAPHIC_DATA] [DEMOGRAPHIC_DATA] Other Prefer Not To Say" at bounding box center [419, 110] width 149 height 13
select select "[DEMOGRAPHIC_DATA]"
click at [345, 104] on select "Select [DEMOGRAPHIC_DATA] [DEMOGRAPHIC_DATA] Other Prefer Not To Say" at bounding box center [419, 110] width 149 height 13
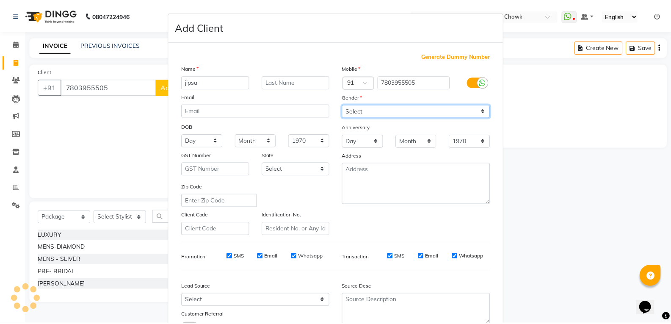
scroll to position [67, 0]
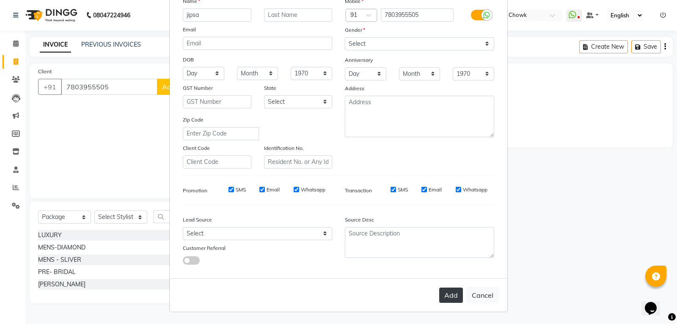
click at [444, 297] on button "Add" at bounding box center [451, 294] width 24 height 15
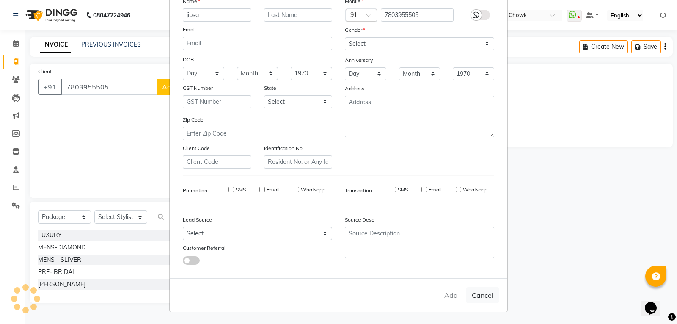
select select
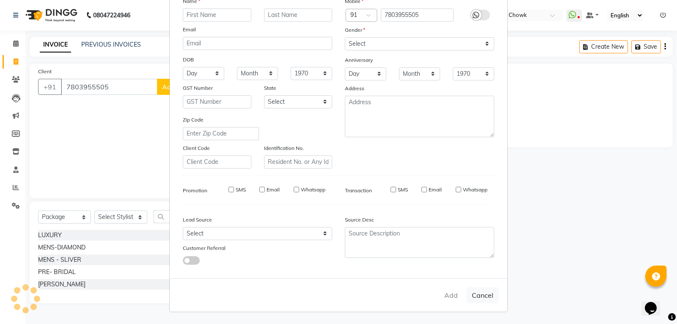
select select
checkbox input "false"
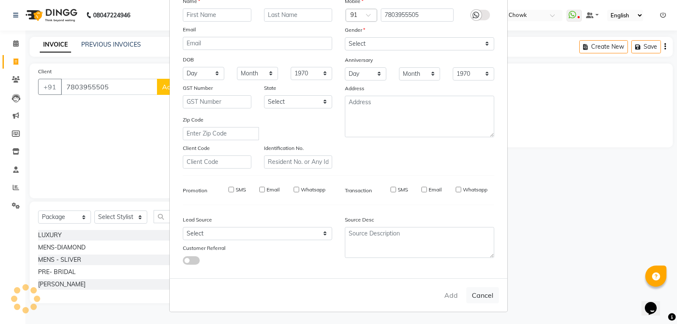
checkbox input "false"
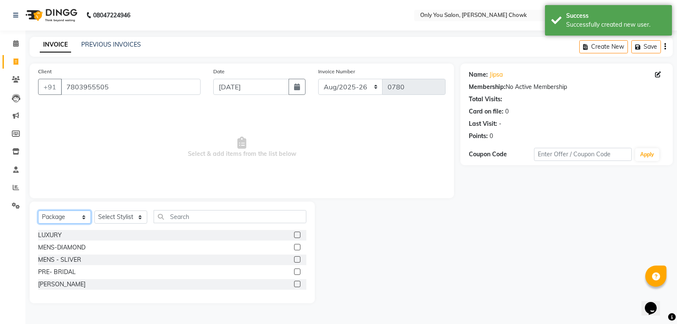
click at [84, 215] on select "Select Service Product Membership Package Voucher Prepaid Gift Card" at bounding box center [64, 216] width 53 height 13
select select "service"
click at [38, 210] on select "Select Service Product Membership Package Voucher Prepaid Gift Card" at bounding box center [64, 216] width 53 height 13
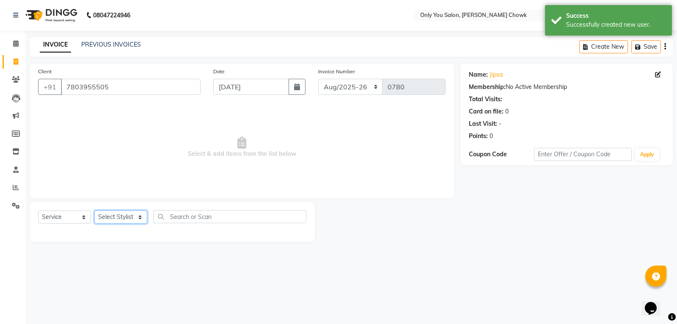
click at [111, 220] on select "Select Stylist [PERSON_NAME] [PERSON_NAME] [PERSON_NAME] MAMTA [PERSON_NAME] [P…" at bounding box center [120, 216] width 53 height 13
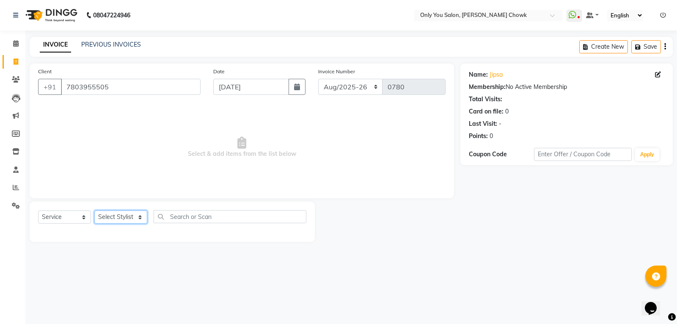
select select "59571"
click at [94, 210] on select "Select Stylist [PERSON_NAME] [PERSON_NAME] [PERSON_NAME] MAMTA [PERSON_NAME] [P…" at bounding box center [120, 216] width 53 height 13
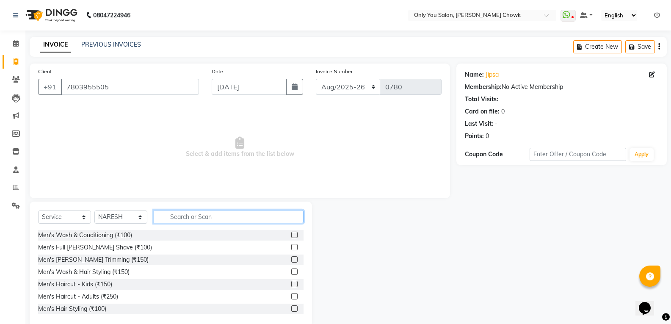
click at [184, 217] on input "text" at bounding box center [229, 216] width 150 height 13
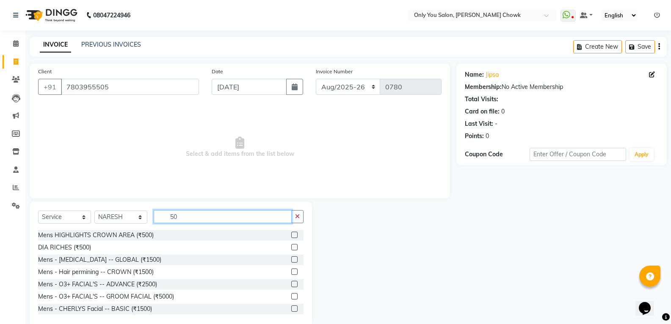
type input "5"
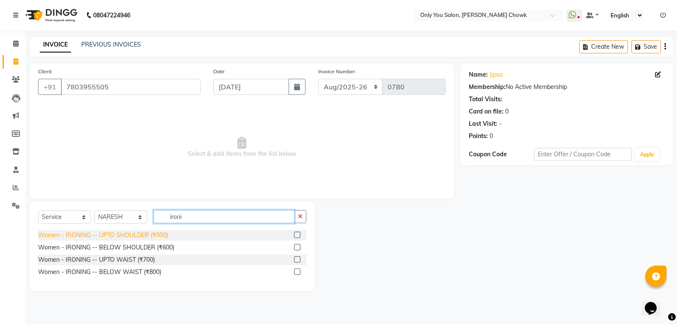
type input "ironi"
click at [156, 235] on div "Women - IRONING -- UPTO SHOULDER (₹500)" at bounding box center [103, 235] width 130 height 9
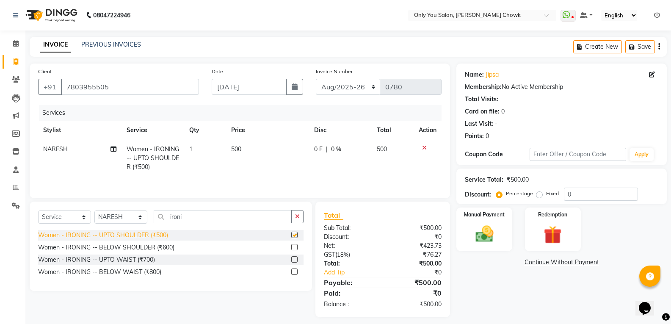
checkbox input "false"
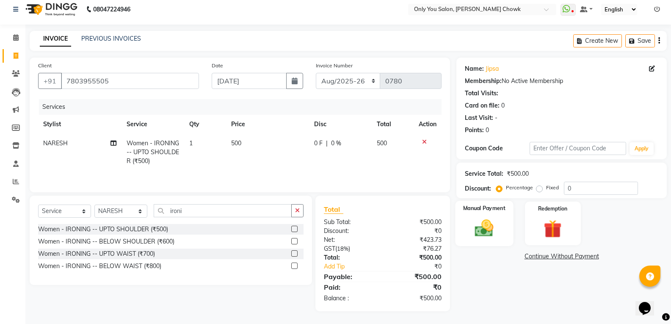
click at [490, 240] on div "Manual Payment" at bounding box center [484, 223] width 58 height 45
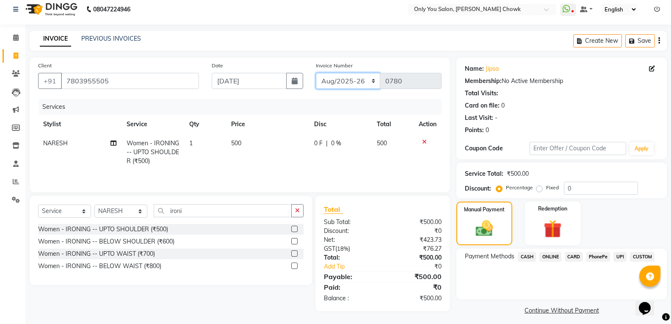
click at [351, 85] on select "[DATE]-[DATE]-26 TRD/2025" at bounding box center [348, 81] width 65 height 16
select select "8714"
click at [316, 73] on select "[DATE]-[DATE]-26 TRD/2025" at bounding box center [348, 81] width 65 height 16
type input "0690"
click at [533, 254] on span "CASH" at bounding box center [526, 257] width 18 height 10
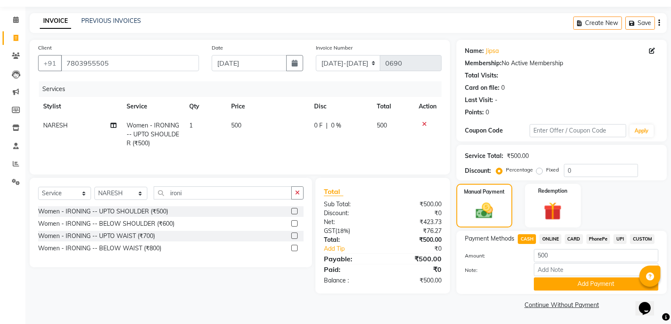
click at [563, 290] on button "Add Payment" at bounding box center [596, 283] width 124 height 13
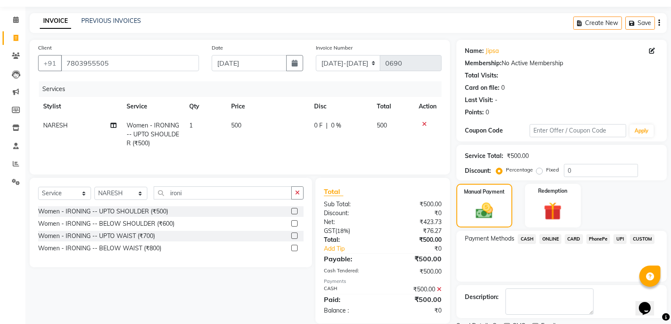
scroll to position [59, 0]
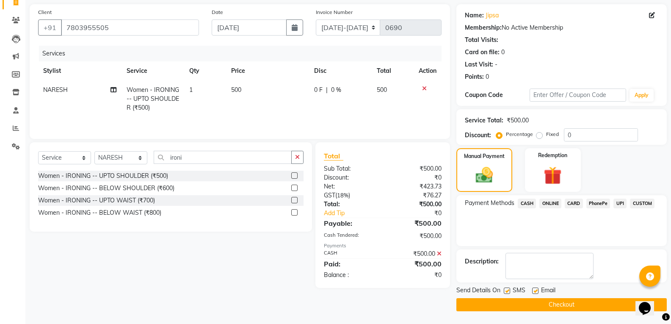
click at [563, 303] on button "Checkout" at bounding box center [561, 304] width 210 height 13
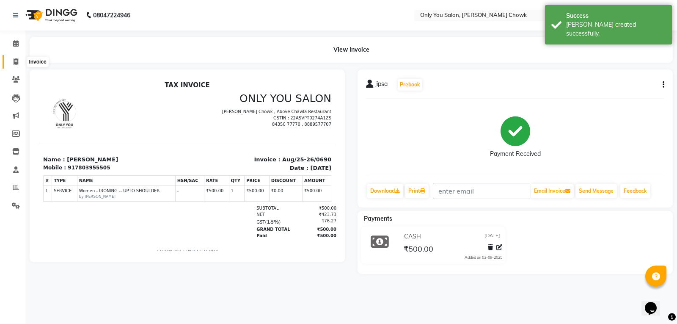
click at [12, 65] on span at bounding box center [15, 62] width 15 height 10
select select "service"
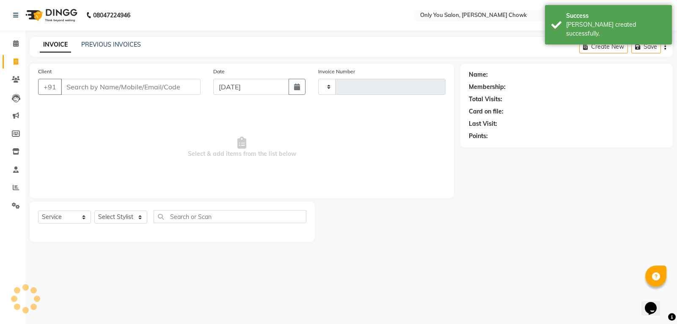
type input "0780"
select select "8713"
select select "package"
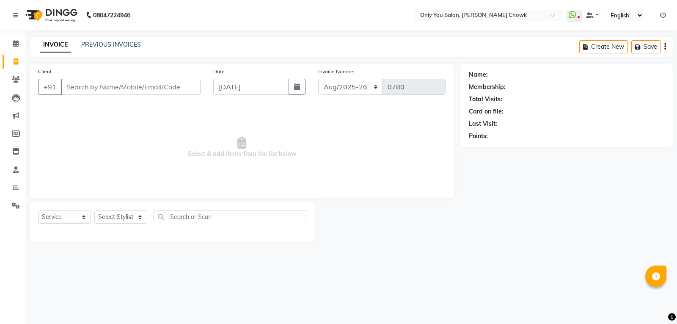
select select "8713"
select select "package"
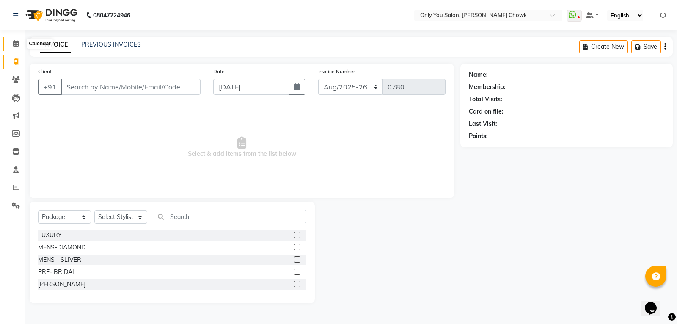
click at [14, 43] on icon at bounding box center [16, 43] width 6 height 6
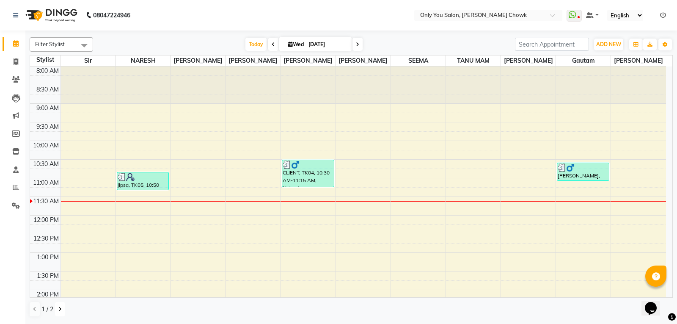
click at [60, 312] on button at bounding box center [60, 309] width 10 height 14
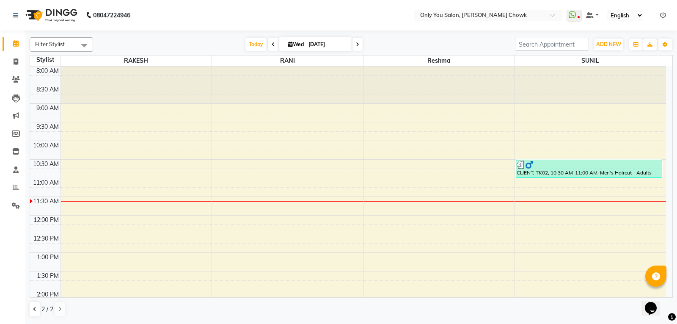
click at [589, 101] on div at bounding box center [590, 84] width 151 height 37
click at [534, 190] on div "8:00 AM 8:30 AM 9:00 AM 9:30 AM 10:00 AM 10:30 AM 11:00 AM 11:30 AM 12:00 PM 12…" at bounding box center [348, 326] width 636 height 521
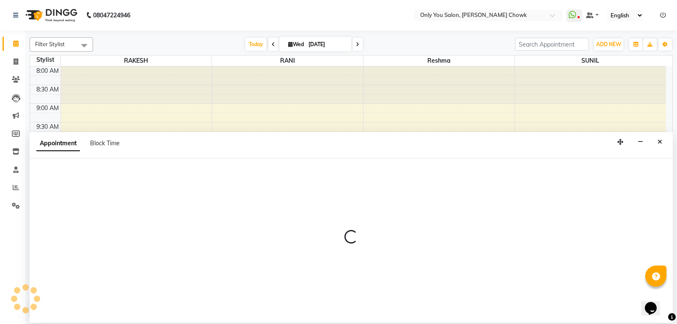
select select "90002"
select select "675"
select select "tentative"
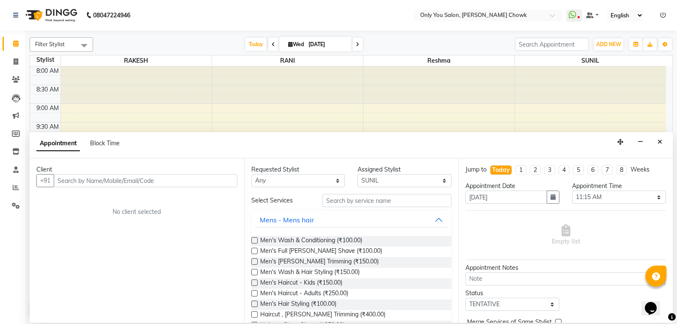
click at [169, 182] on input "text" at bounding box center [146, 180] width 184 height 13
type input "0"
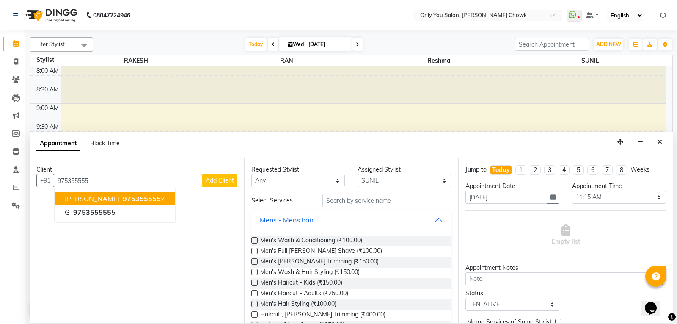
click at [134, 196] on span "975355555" at bounding box center [142, 198] width 38 height 8
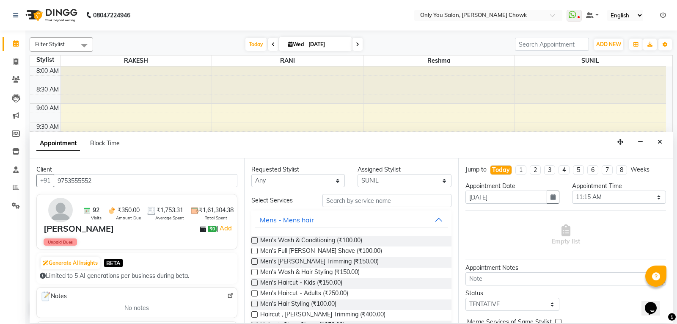
type input "9753555552"
click at [300, 180] on select "Any [PERSON_NAME] [PERSON_NAME] [PERSON_NAME] [PERSON_NAME] [PERSON_NAME] RAMA …" at bounding box center [298, 180] width 94 height 13
select select "90002"
click at [251, 174] on select "Any [PERSON_NAME] [PERSON_NAME] [PERSON_NAME] [PERSON_NAME] [PERSON_NAME] RAMA …" at bounding box center [298, 180] width 94 height 13
click at [377, 206] on input "text" at bounding box center [386, 200] width 129 height 13
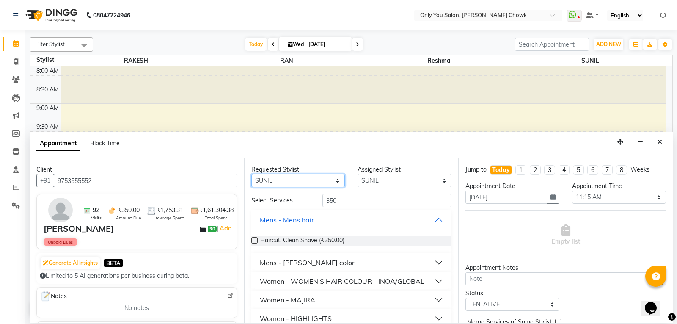
click at [295, 185] on select "Any [PERSON_NAME] [PERSON_NAME] [PERSON_NAME] [PERSON_NAME] [PERSON_NAME] RAMA …" at bounding box center [298, 180] width 94 height 13
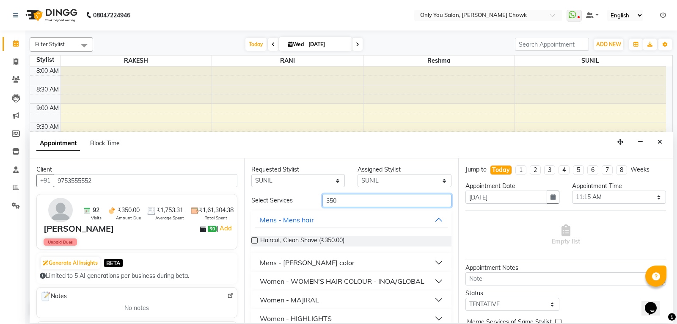
click at [344, 206] on input "350" at bounding box center [386, 200] width 129 height 13
type input "3"
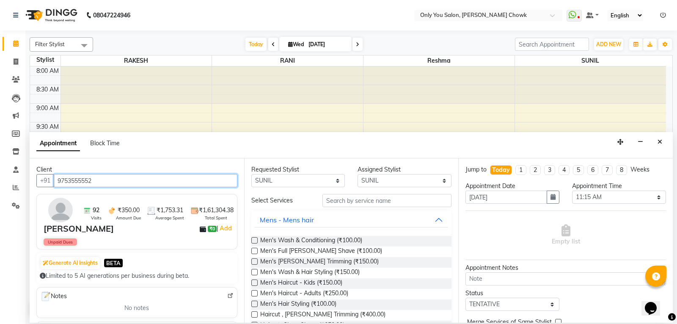
click at [113, 182] on input "9753555552" at bounding box center [146, 180] width 184 height 13
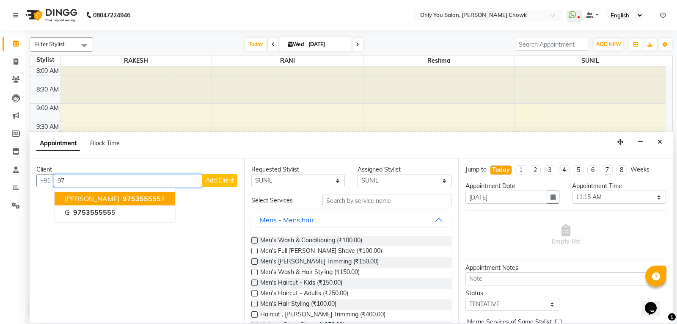
type input "9"
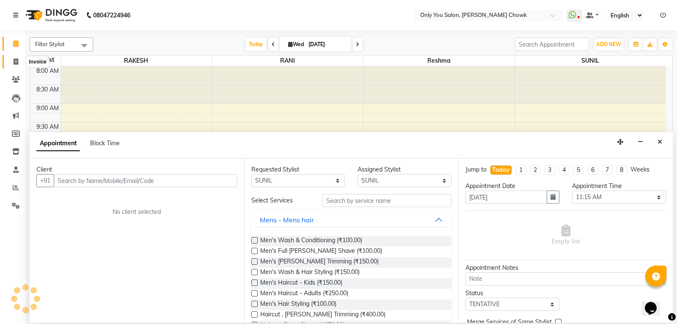
click at [15, 58] on icon at bounding box center [16, 61] width 5 height 6
select select "service"
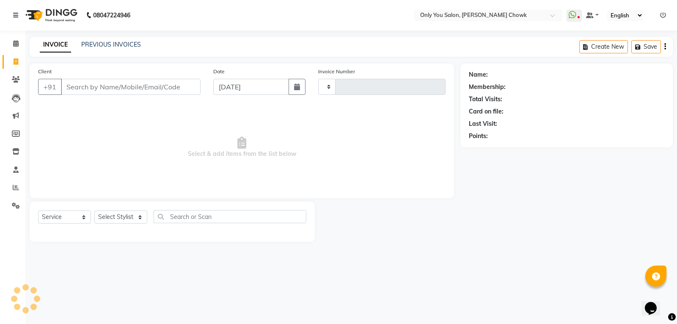
type input "0780"
select select "8713"
select select "package"
